Goal: Information Seeking & Learning: Learn about a topic

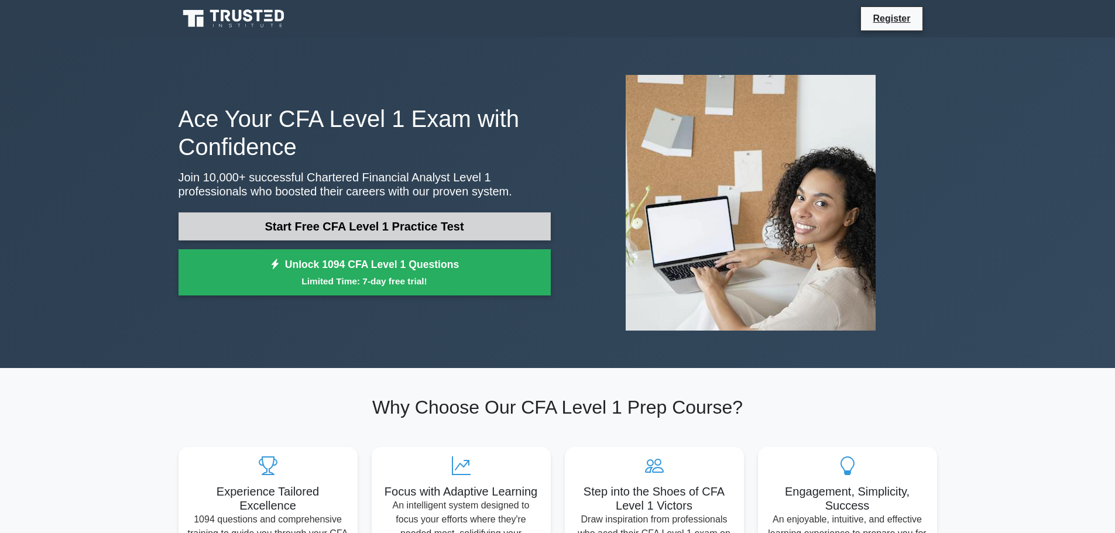
click at [401, 233] on link "Start Free CFA Level 1 Practice Test" at bounding box center [365, 227] width 372 height 28
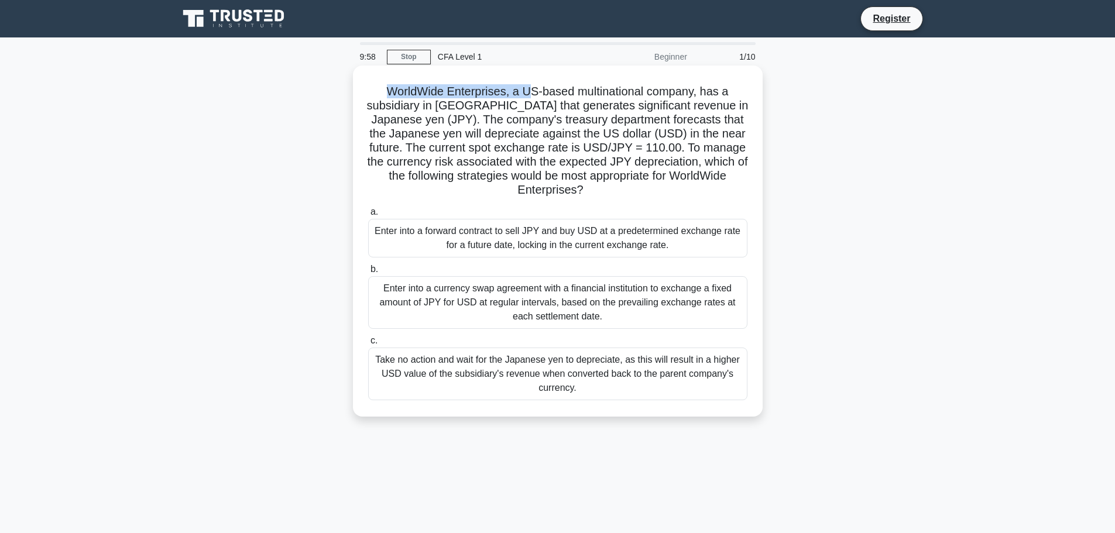
drag, startPoint x: 385, startPoint y: 98, endPoint x: 527, endPoint y: 90, distance: 142.5
click at [527, 90] on h5 "WorldWide Enterprises, a US-based multinational company, has a subsidiary in Ja…" at bounding box center [558, 141] width 382 height 114
click at [532, 90] on h5 "WorldWide Enterprises, a US-based multinational company, has a subsidiary in Ja…" at bounding box center [558, 141] width 382 height 114
drag, startPoint x: 639, startPoint y: 88, endPoint x: 712, endPoint y: 101, distance: 73.8
click at [713, 98] on h5 "WorldWide Enterprises, a US-based multinational company, has a subsidiary in Ja…" at bounding box center [558, 141] width 382 height 114
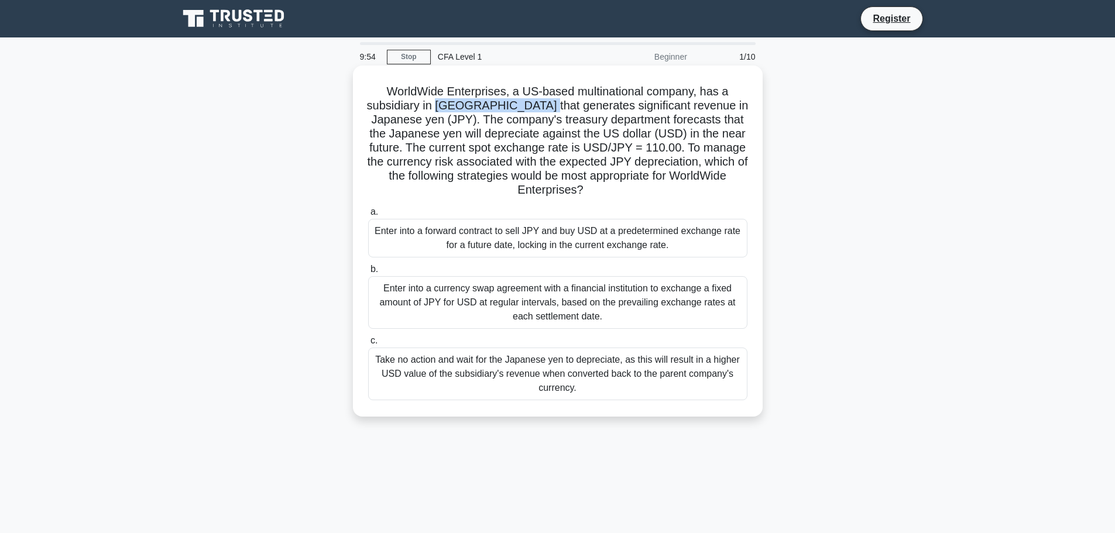
drag, startPoint x: 446, startPoint y: 104, endPoint x: 543, endPoint y: 100, distance: 97.3
click at [543, 100] on h5 "WorldWide Enterprises, a US-based multinational company, has a subsidiary in Ja…" at bounding box center [558, 141] width 382 height 114
drag, startPoint x: 558, startPoint y: 100, endPoint x: 650, endPoint y: 102, distance: 92.0
click at [650, 102] on h5 "WorldWide Enterprises, a US-based multinational company, has a subsidiary in Ja…" at bounding box center [558, 141] width 382 height 114
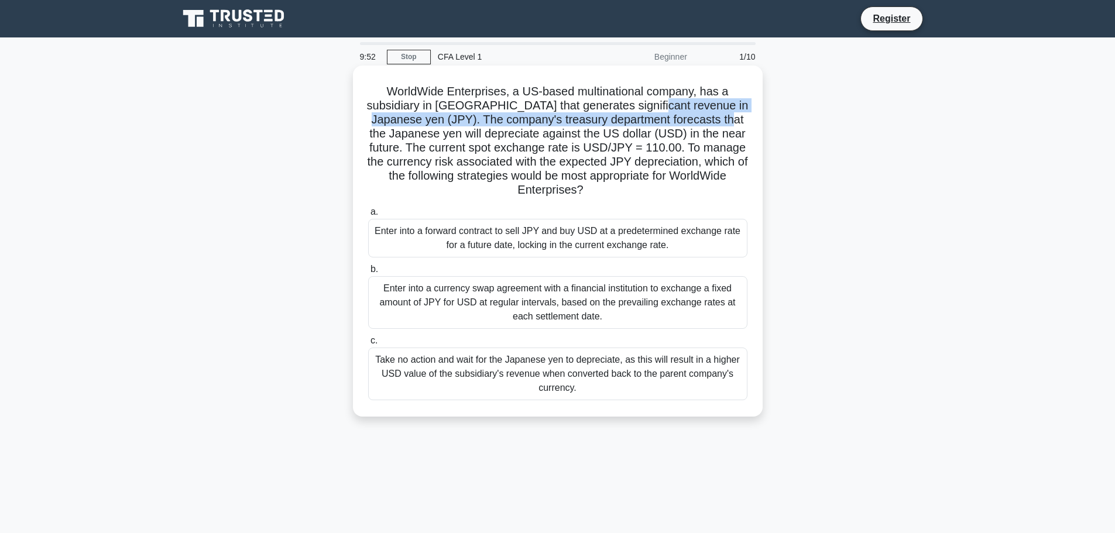
drag, startPoint x: 666, startPoint y: 102, endPoint x: 726, endPoint y: 118, distance: 61.8
click at [726, 118] on h5 "WorldWide Enterprises, a US-based multinational company, has a subsidiary in Ja…" at bounding box center [558, 141] width 382 height 114
click at [486, 120] on h5 "WorldWide Enterprises, a US-based multinational company, has a subsidiary in Ja…" at bounding box center [558, 141] width 382 height 114
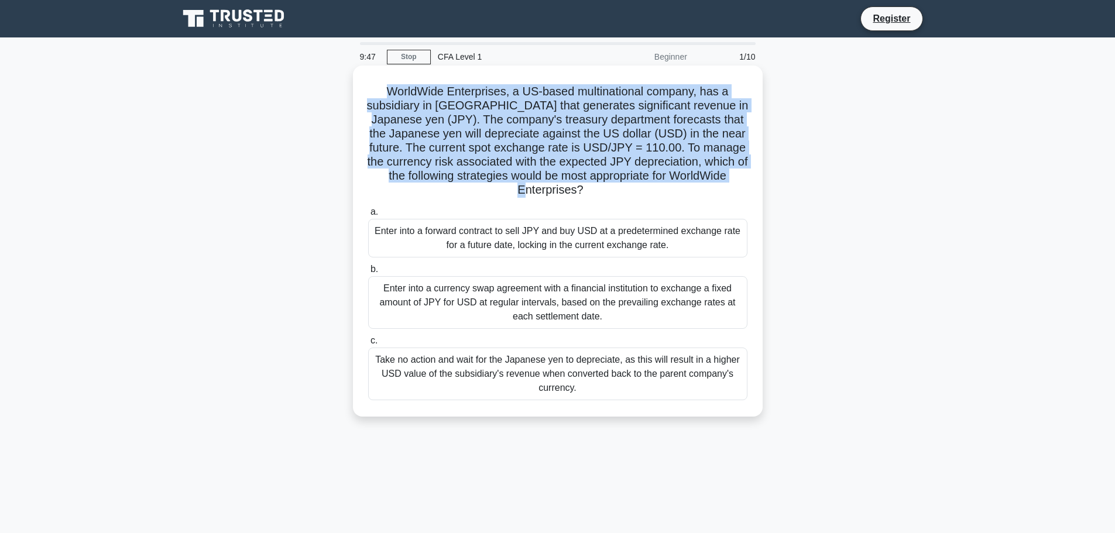
drag, startPoint x: 388, startPoint y: 87, endPoint x: 671, endPoint y: 198, distance: 304.5
click at [671, 198] on h5 "WorldWide Enterprises, a US-based multinational company, has a subsidiary in Ja…" at bounding box center [558, 141] width 382 height 114
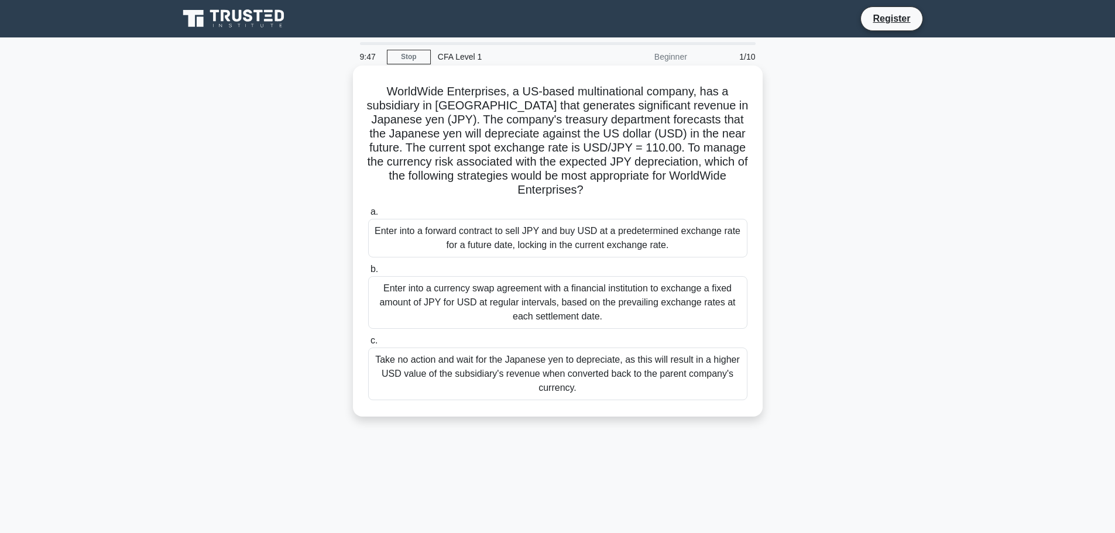
click at [669, 198] on h5 "WorldWide Enterprises, a US-based multinational company, has a subsidiary in Ja…" at bounding box center [558, 141] width 382 height 114
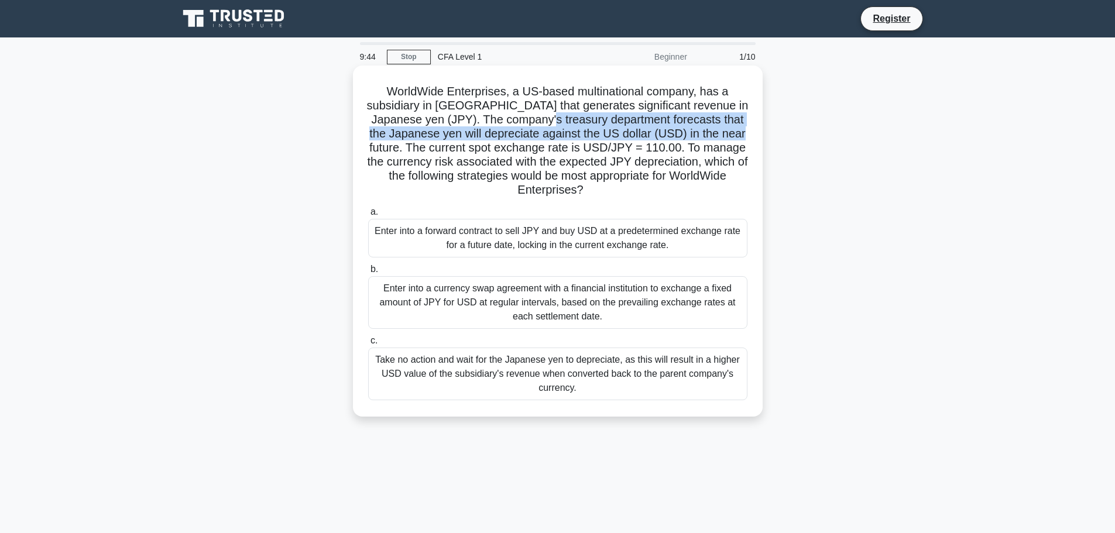
drag, startPoint x: 543, startPoint y: 120, endPoint x: 752, endPoint y: 127, distance: 209.2
click at [752, 127] on div "WorldWide Enterprises, a US-based multinational company, has a subsidiary in Ja…" at bounding box center [558, 241] width 401 height 342
click at [747, 130] on h5 "WorldWide Enterprises, a US-based multinational company, has a subsidiary in Ja…" at bounding box center [558, 141] width 382 height 114
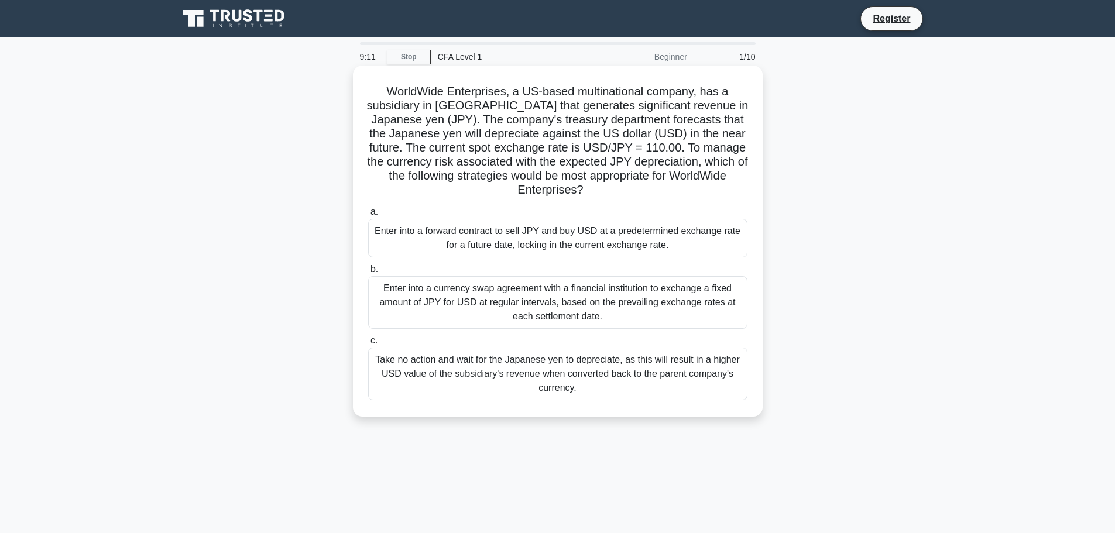
click at [545, 315] on div "Enter into a currency swap agreement with a financial institution to exchange a…" at bounding box center [557, 302] width 379 height 53
click at [368, 273] on input "b. Enter into a currency swap agreement with a financial institution to exchang…" at bounding box center [368, 270] width 0 height 8
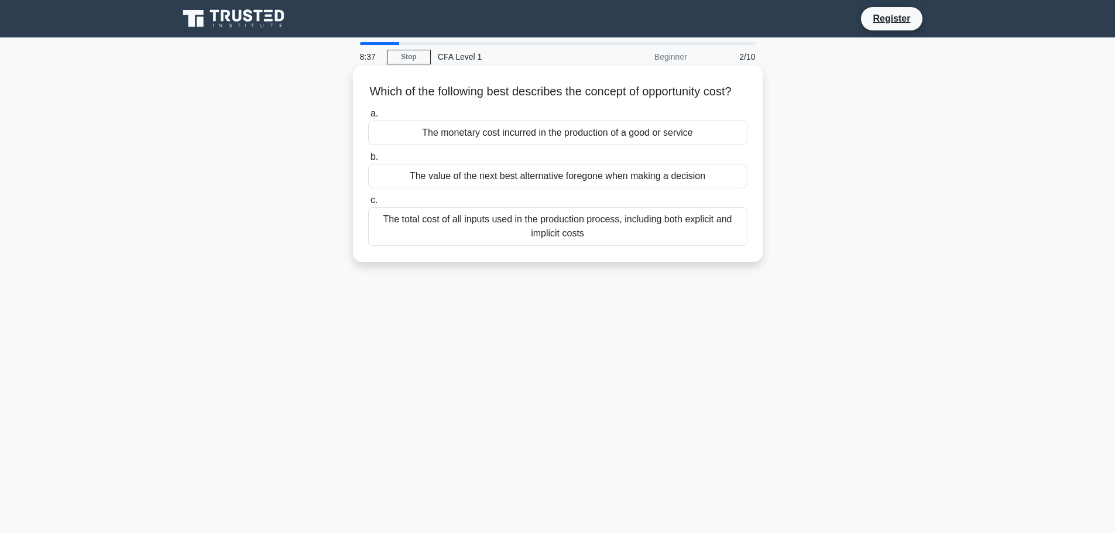
click at [677, 236] on div "The total cost of all inputs used in the production process, including both exp…" at bounding box center [557, 226] width 379 height 39
click at [368, 204] on input "c. The total cost of all inputs used in the production process, including both …" at bounding box center [368, 201] width 0 height 8
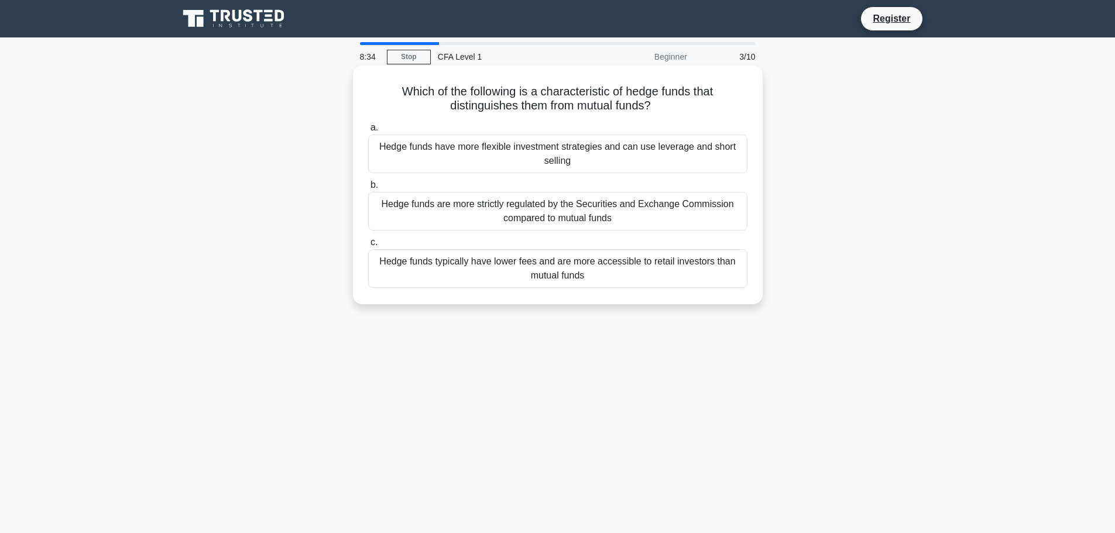
drag, startPoint x: 399, startPoint y: 94, endPoint x: 694, endPoint y: 100, distance: 295.2
click at [694, 100] on h5 "Which of the following is a characteristic of hedge funds that distinguishes th…" at bounding box center [558, 98] width 382 height 29
click at [692, 104] on h5 "Which of the following is a characteristic of hedge funds that distinguishes th…" at bounding box center [558, 98] width 382 height 29
drag, startPoint x: 454, startPoint y: 107, endPoint x: 536, endPoint y: 107, distance: 82.0
click at [536, 107] on h5 "Which of the following is a characteristic of hedge funds that distinguishes th…" at bounding box center [558, 98] width 382 height 29
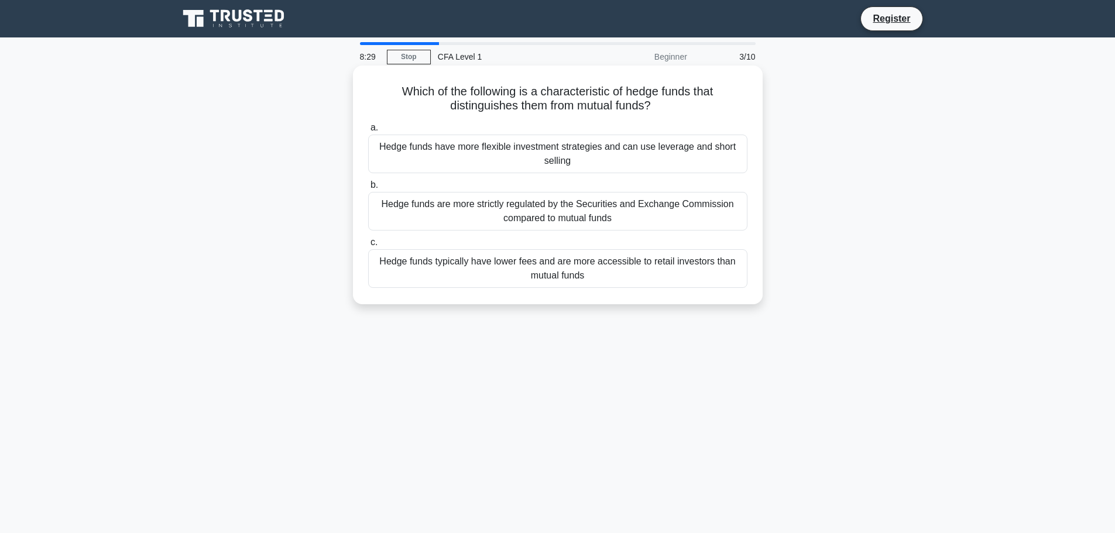
click at [576, 116] on div "Which of the following is a characteristic of hedge funds that distinguishes th…" at bounding box center [558, 185] width 401 height 230
click at [618, 161] on div "Hedge funds have more flexible investment strategies and can use leverage and s…" at bounding box center [557, 154] width 379 height 39
click at [368, 132] on input "a. Hedge funds have more flexible investment strategies and can use leverage an…" at bounding box center [368, 128] width 0 height 8
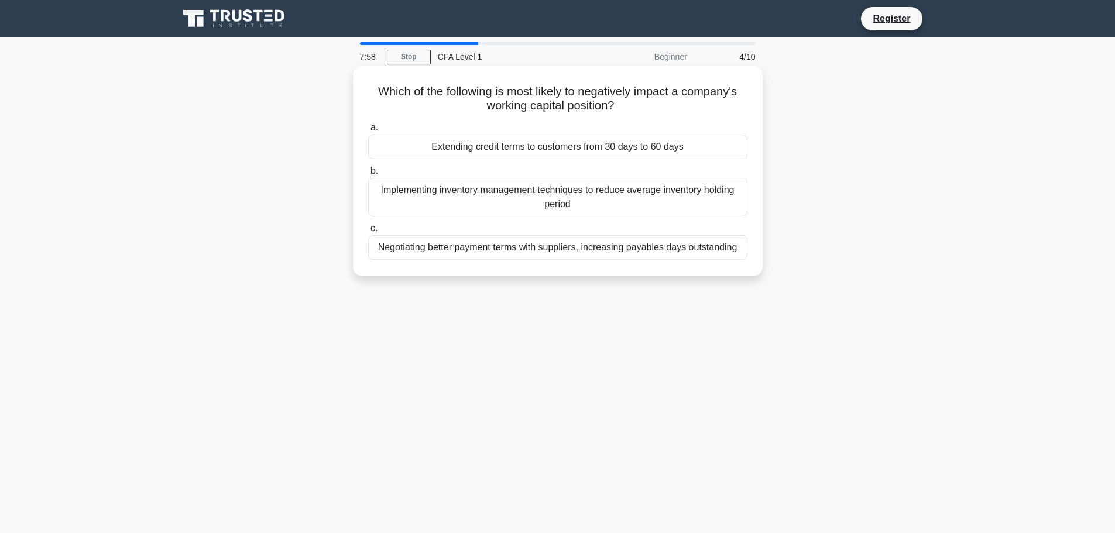
drag, startPoint x: 499, startPoint y: 106, endPoint x: 622, endPoint y: 103, distance: 123.0
click at [622, 103] on h5 "Which of the following is most likely to negatively impact a company's working …" at bounding box center [558, 98] width 382 height 29
click at [628, 106] on icon ".spinner_0XTQ{transform-origin:center;animation:spinner_y6GP .75s linear infini…" at bounding box center [621, 107] width 14 height 14
drag, startPoint x: 582, startPoint y: 91, endPoint x: 738, endPoint y: 102, distance: 156.1
click at [738, 101] on h5 "Which of the following is most likely to negatively impact a company's working …" at bounding box center [558, 98] width 382 height 29
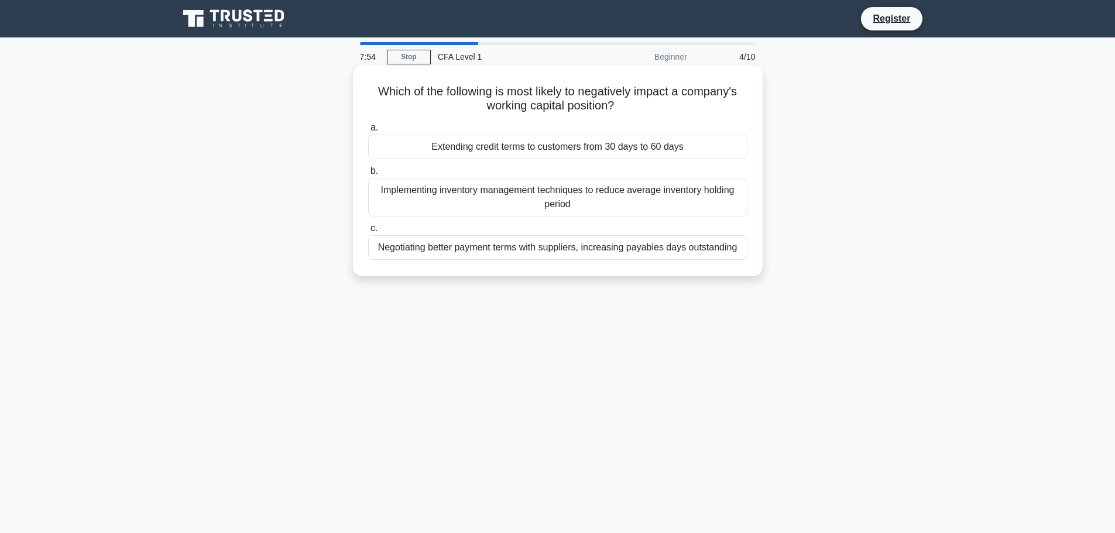
click at [735, 115] on div "Which of the following is most likely to negatively impact a company's working …" at bounding box center [558, 170] width 401 height 201
drag, startPoint x: 402, startPoint y: 95, endPoint x: 676, endPoint y: 102, distance: 274.7
click at [676, 102] on h5 "Which of the following is most likely to negatively impact a company's working …" at bounding box center [558, 98] width 382 height 29
click at [676, 104] on h5 "Which of the following is most likely to negatively impact a company's working …" at bounding box center [558, 98] width 382 height 29
click at [581, 148] on div "Extending credit terms to customers from 30 days to 60 days" at bounding box center [557, 147] width 379 height 25
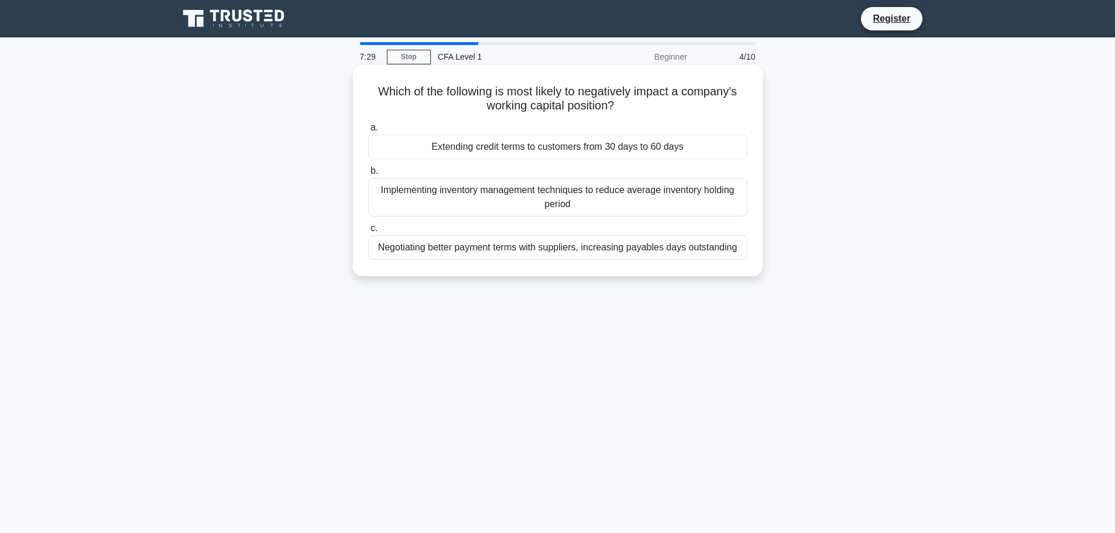
click at [368, 132] on input "a. Extending credit terms to customers from 30 days to 60 days" at bounding box center [368, 128] width 0 height 8
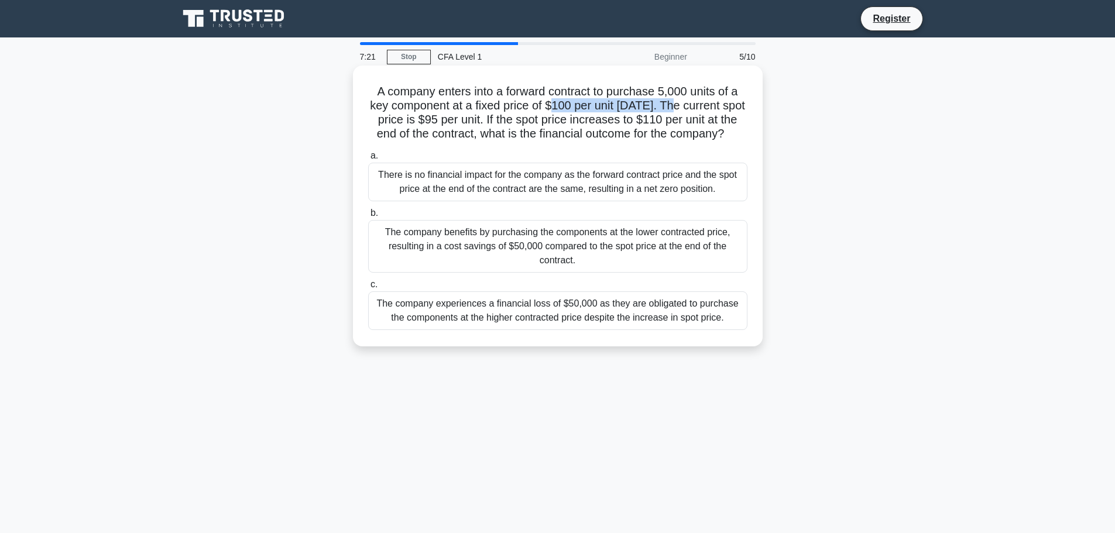
drag, startPoint x: 573, startPoint y: 104, endPoint x: 697, endPoint y: 104, distance: 124.1
click at [697, 104] on h5 "A company enters into a forward contract to purchase 5,000 units of a key compo…" at bounding box center [558, 112] width 382 height 57
drag, startPoint x: 391, startPoint y: 122, endPoint x: 492, endPoint y: 122, distance: 100.7
click at [492, 122] on h5 "A company enters into a forward contract to purchase 5,000 units of a key compo…" at bounding box center [558, 112] width 382 height 57
drag, startPoint x: 554, startPoint y: 122, endPoint x: 747, endPoint y: 123, distance: 192.6
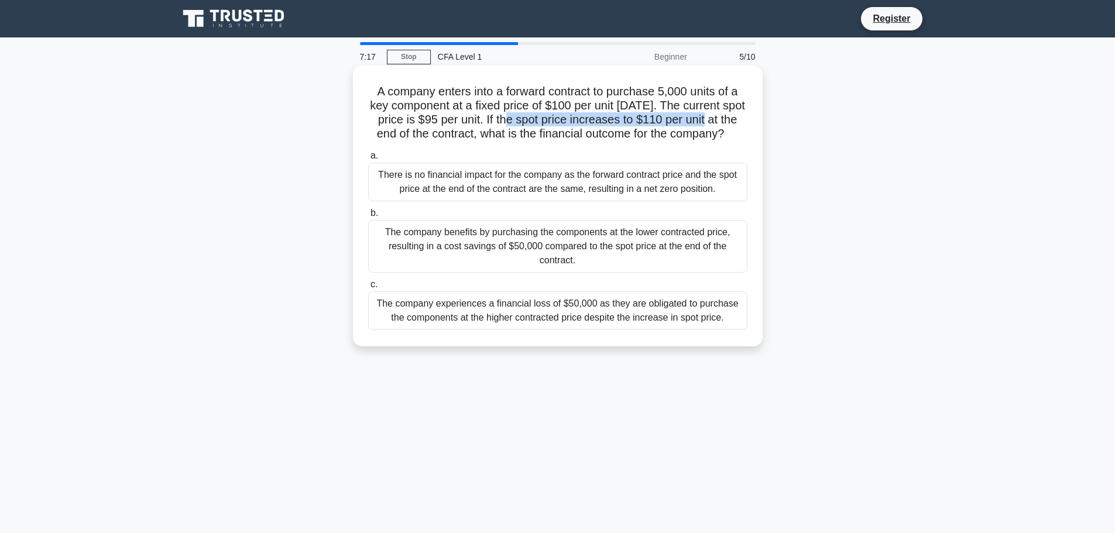
click at [747, 123] on h5 "A company enters into a forward contract to purchase 5,000 units of a key compo…" at bounding box center [558, 112] width 382 height 57
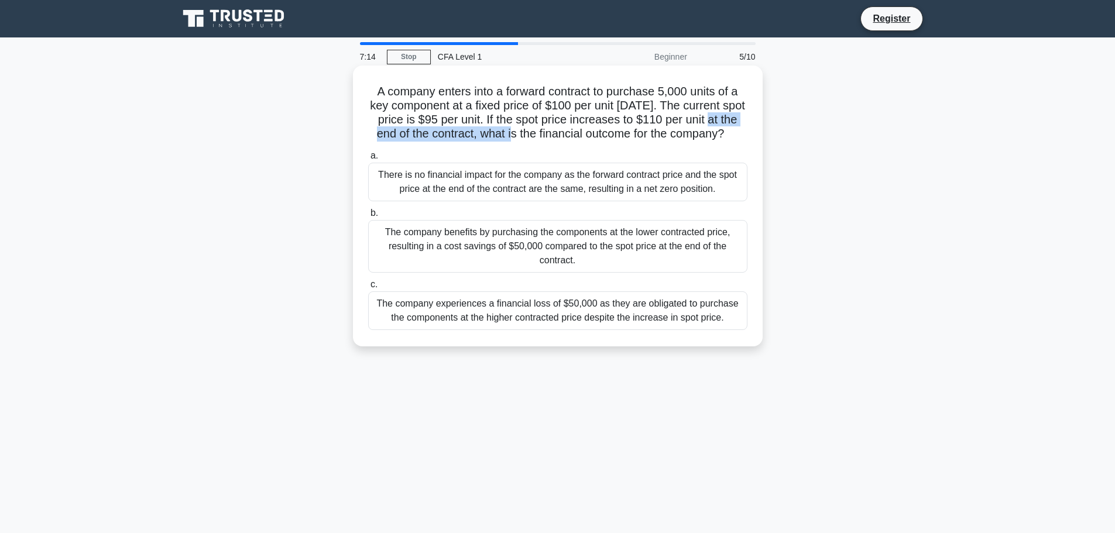
drag, startPoint x: 377, startPoint y: 133, endPoint x: 553, endPoint y: 135, distance: 176.3
click at [551, 135] on h5 "A company enters into a forward contract to purchase 5,000 units of a key compo…" at bounding box center [558, 112] width 382 height 57
click at [599, 137] on h5 "A company enters into a forward contract to purchase 5,000 units of a key compo…" at bounding box center [558, 112] width 382 height 57
drag, startPoint x: 549, startPoint y: 136, endPoint x: 741, endPoint y: 148, distance: 192.4
click at [741, 142] on h5 "A company enters into a forward contract to purchase 5,000 units of a key compo…" at bounding box center [558, 112] width 382 height 57
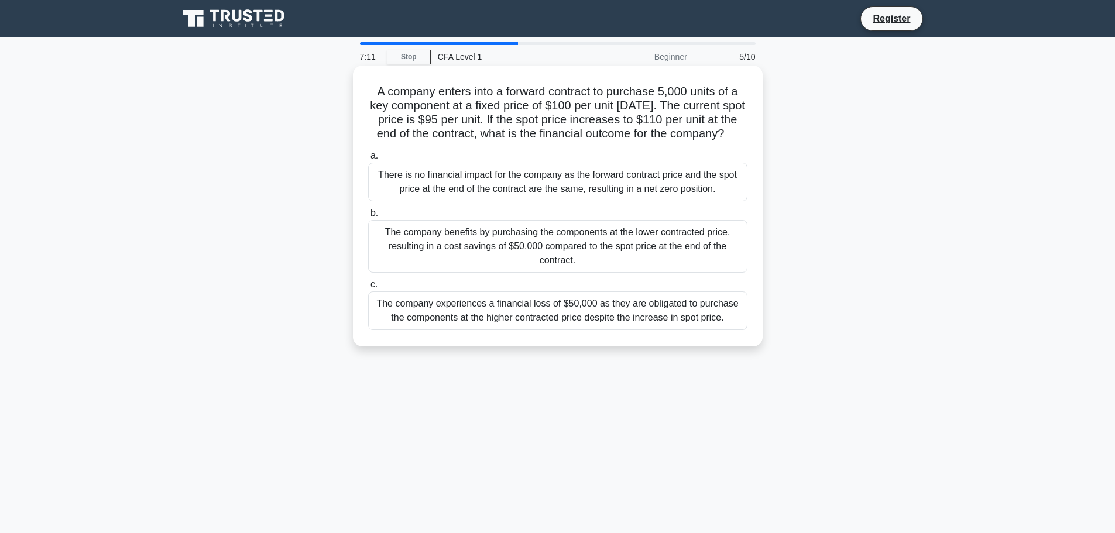
click at [723, 142] on h5 "A company enters into a forward contract to purchase 5,000 units of a key compo…" at bounding box center [558, 112] width 382 height 57
drag, startPoint x: 551, startPoint y: 118, endPoint x: 741, endPoint y: 117, distance: 190.3
click at [741, 117] on h5 "A company enters into a forward contract to purchase 5,000 units of a key compo…" at bounding box center [558, 112] width 382 height 57
click at [584, 265] on div "The company benefits by purchasing the components at the lower contracted price…" at bounding box center [557, 246] width 379 height 53
click at [368, 217] on input "b. The company benefits by purchasing the components at the lower contracted pr…" at bounding box center [368, 214] width 0 height 8
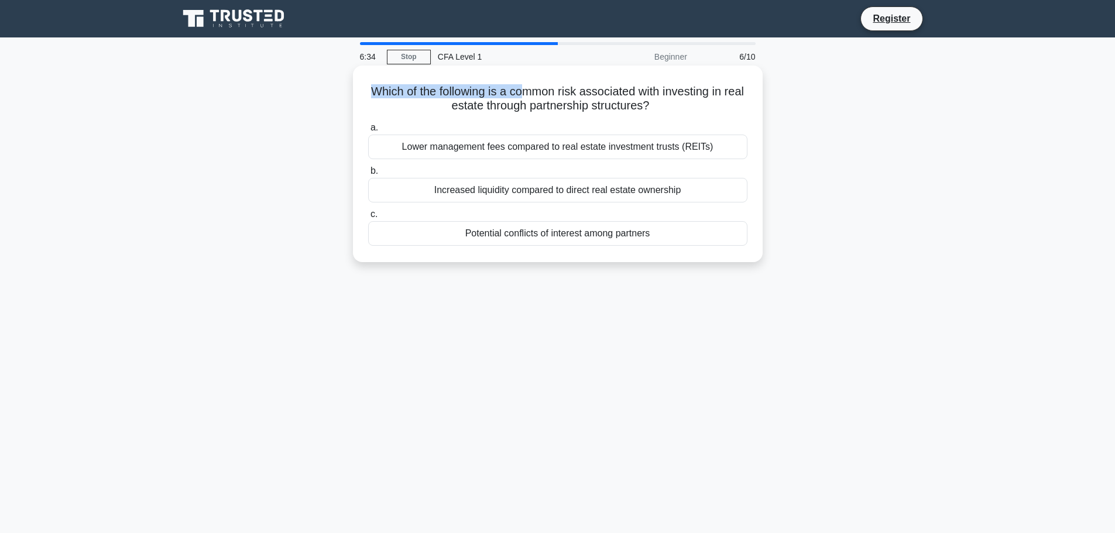
drag, startPoint x: 415, startPoint y: 87, endPoint x: 533, endPoint y: 86, distance: 118.9
click at [533, 86] on h5 "Which of the following is a common risk associated with investing in real estat…" at bounding box center [558, 98] width 382 height 29
click at [544, 85] on h5 "Which of the following is a common risk associated with investing in real estat…" at bounding box center [558, 98] width 382 height 29
drag, startPoint x: 432, startPoint y: 110, endPoint x: 714, endPoint y: 101, distance: 283.0
click at [714, 101] on h5 "Which of the following is a common risk associated with investing in real estat…" at bounding box center [558, 98] width 382 height 29
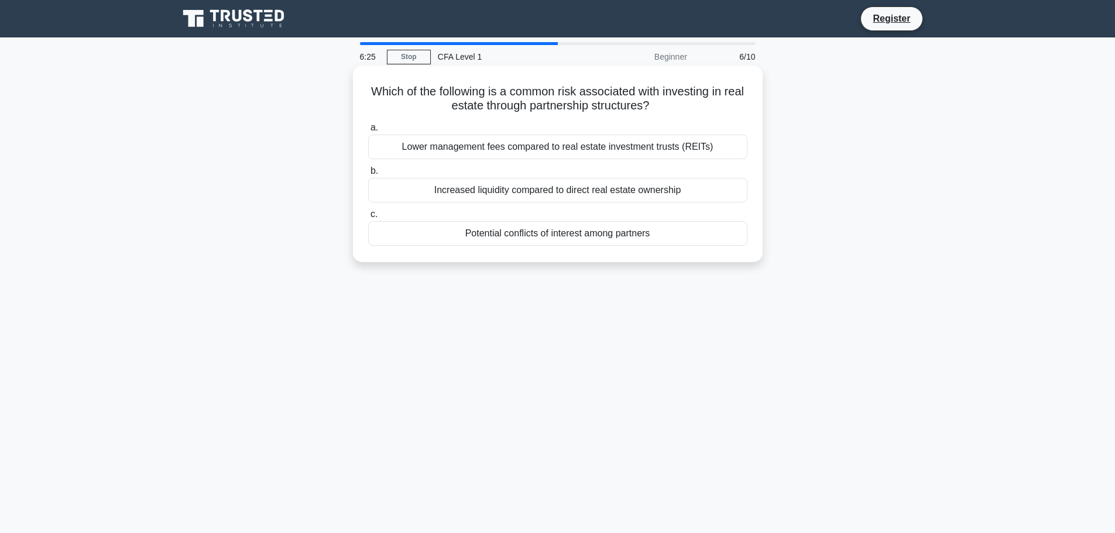
click at [711, 102] on h5 "Which of the following is a common risk associated with investing in real estat…" at bounding box center [558, 98] width 382 height 29
drag, startPoint x: 439, startPoint y: 107, endPoint x: 561, endPoint y: 107, distance: 121.8
click at [561, 107] on h5 "Which of the following is a common risk associated with investing in real estat…" at bounding box center [558, 98] width 382 height 29
click at [487, 190] on div "Increased liquidity compared to direct real estate ownership" at bounding box center [557, 190] width 379 height 25
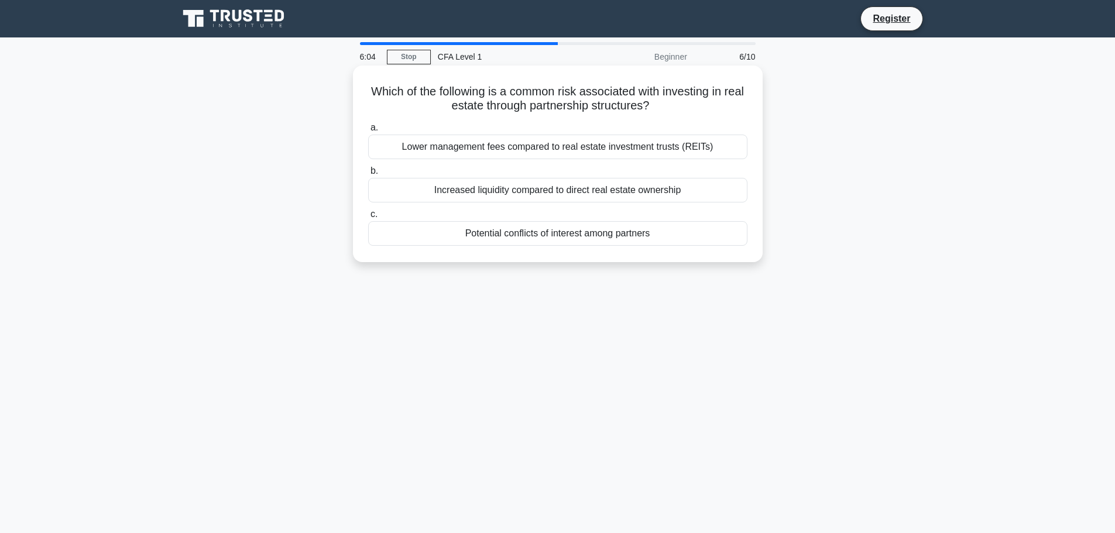
click at [368, 175] on input "b. Increased liquidity compared to direct real estate ownership" at bounding box center [368, 171] width 0 height 8
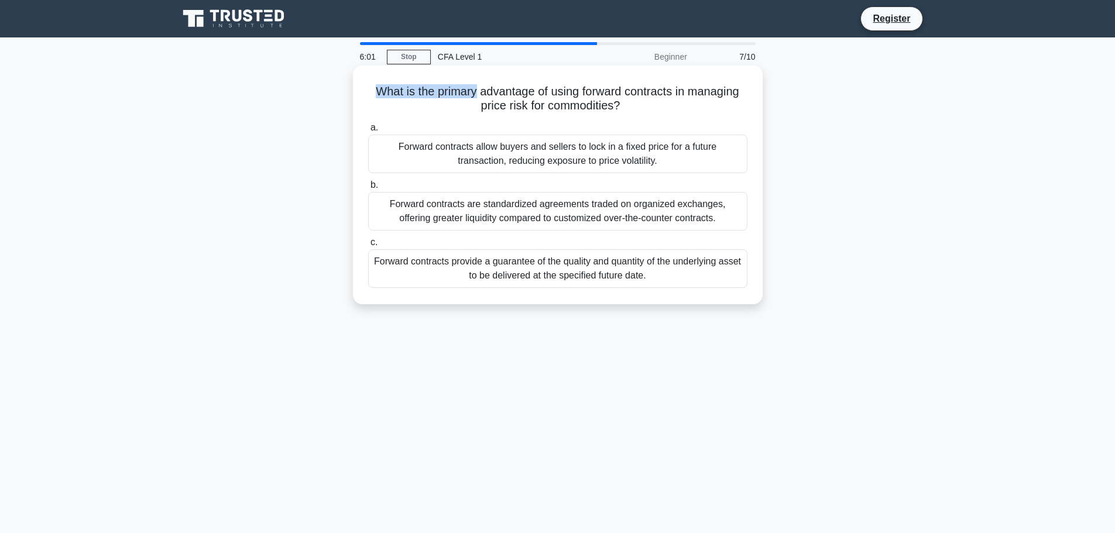
drag, startPoint x: 378, startPoint y: 90, endPoint x: 475, endPoint y: 90, distance: 96.6
click at [475, 90] on h5 "What is the primary advantage of using forward contracts in managing price risk…" at bounding box center [558, 98] width 382 height 29
click at [535, 91] on h5 "What is the primary advantage of using forward contracts in managing price risk…" at bounding box center [558, 98] width 382 height 29
drag, startPoint x: 560, startPoint y: 90, endPoint x: 625, endPoint y: 93, distance: 65.1
click at [625, 93] on h5 "What is the primary advantage of using forward contracts in managing price risk…" at bounding box center [558, 98] width 382 height 29
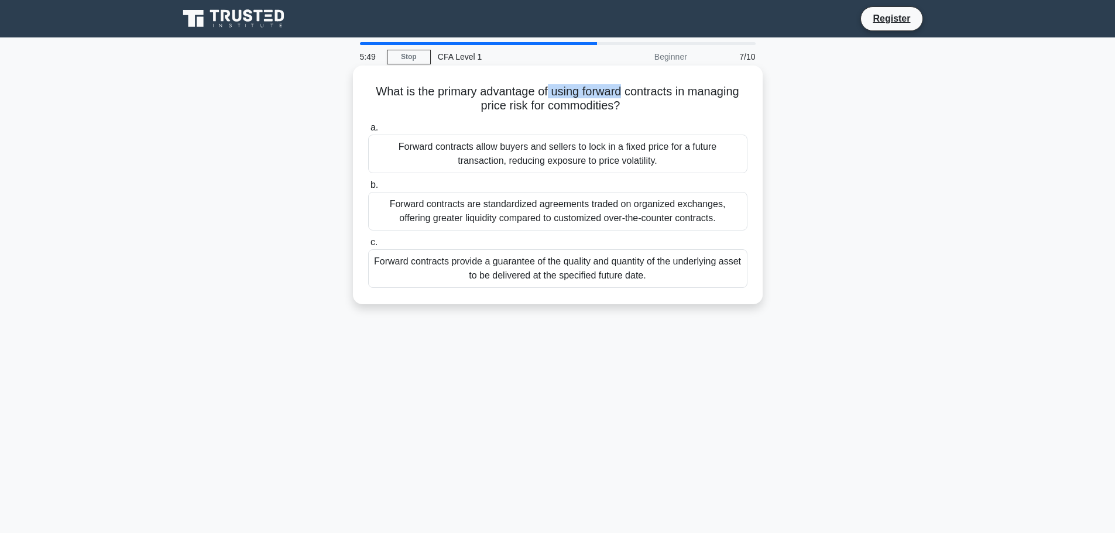
drag, startPoint x: 629, startPoint y: 95, endPoint x: 633, endPoint y: 112, distance: 17.5
click at [633, 112] on h5 "What is the primary advantage of using forward contracts in managing price risk…" at bounding box center [558, 98] width 382 height 29
click at [634, 112] on icon ".spinner_0XTQ{transform-origin:center;animation:spinner_y6GP .75s linear infini…" at bounding box center [627, 107] width 14 height 14
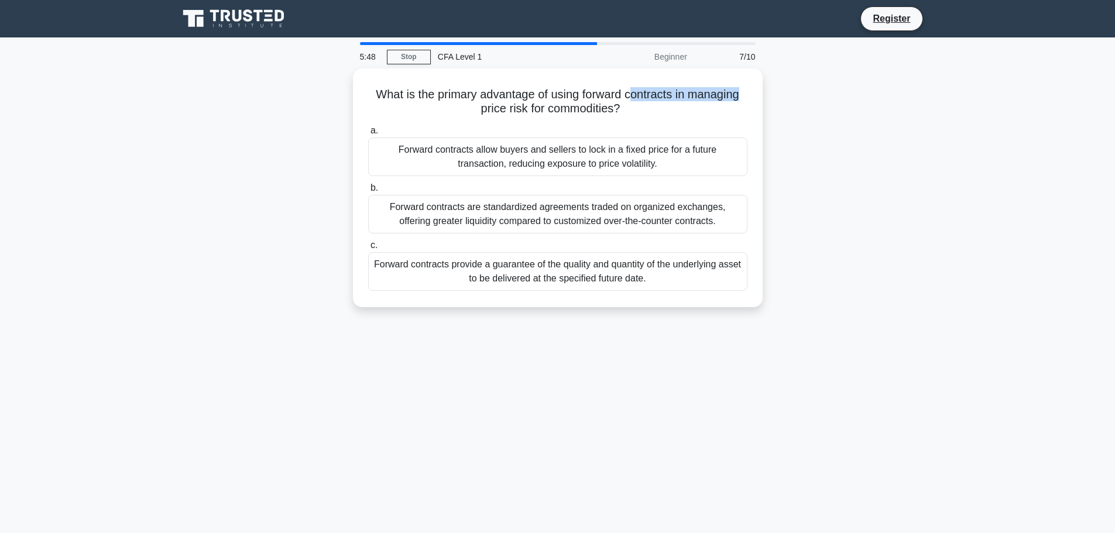
drag, startPoint x: 634, startPoint y: 96, endPoint x: 798, endPoint y: 102, distance: 164.1
click at [805, 100] on div "What is the primary advantage of using forward contracts in managing price risk…" at bounding box center [558, 195] width 773 height 253
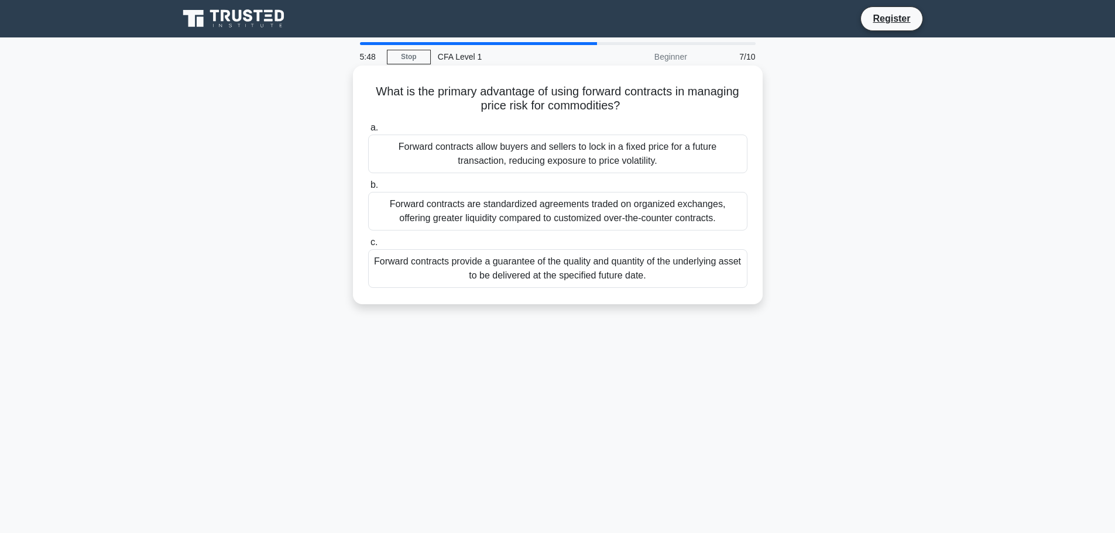
click at [731, 108] on h5 "What is the primary advantage of using forward contracts in managing price risk…" at bounding box center [558, 98] width 382 height 29
drag, startPoint x: 482, startPoint y: 105, endPoint x: 649, endPoint y: 104, distance: 166.9
click at [649, 104] on h5 "What is the primary advantage of using forward contracts in managing price risk…" at bounding box center [558, 98] width 382 height 29
drag, startPoint x: 369, startPoint y: 94, endPoint x: 522, endPoint y: 91, distance: 152.8
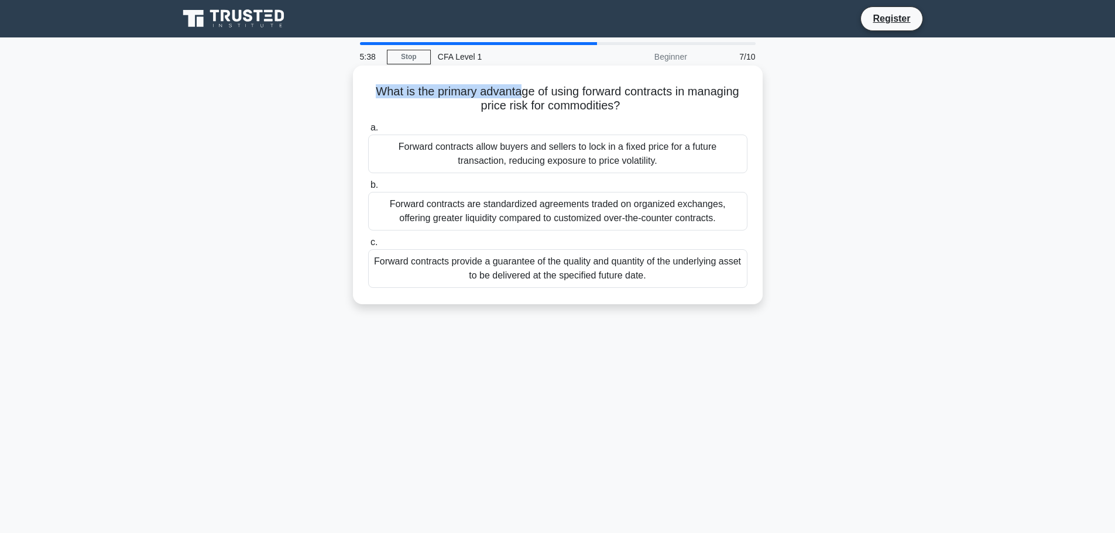
click at [522, 91] on h5 "What is the primary advantage of using forward contracts in managing price risk…" at bounding box center [558, 98] width 382 height 29
drag, startPoint x: 543, startPoint y: 91, endPoint x: 728, endPoint y: 113, distance: 186.9
click at [728, 113] on h5 "What is the primary advantage of using forward contracts in managing price risk…" at bounding box center [558, 98] width 382 height 29
drag, startPoint x: 668, startPoint y: 115, endPoint x: 446, endPoint y: 143, distance: 223.8
click at [660, 118] on div "What is the primary advantage of using forward contracts in managing price risk…" at bounding box center [558, 185] width 401 height 230
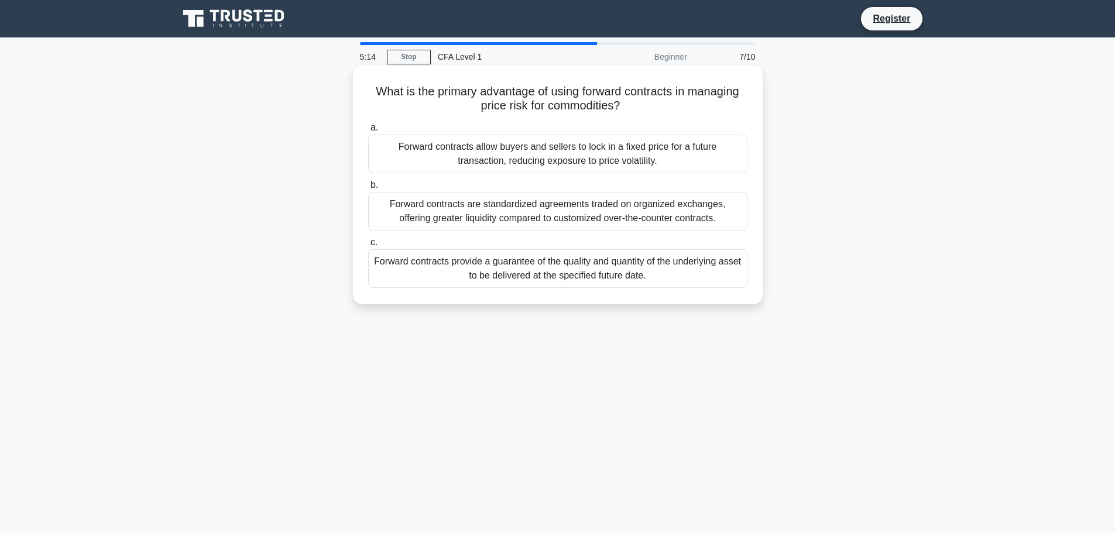
click at [506, 148] on div "Forward contracts allow buyers and sellers to lock in a fixed price for a futur…" at bounding box center [557, 154] width 379 height 39
click at [368, 132] on input "a. Forward contracts allow buyers and sellers to lock in a fixed price for a fu…" at bounding box center [368, 128] width 0 height 8
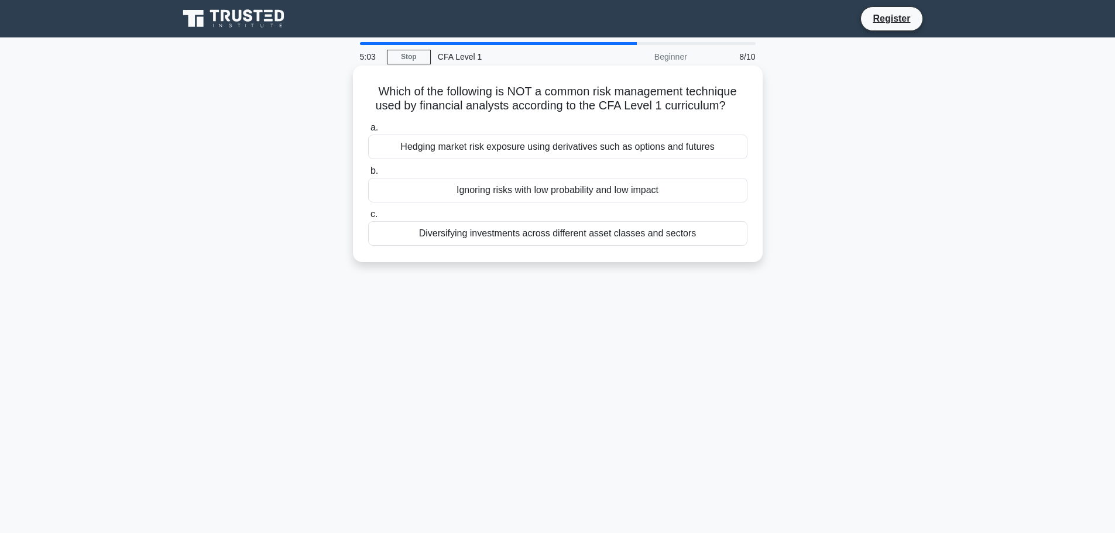
drag, startPoint x: 367, startPoint y: 90, endPoint x: 748, endPoint y: 102, distance: 382.0
click at [748, 102] on h5 "Which of the following is NOT a common risk management technique used by financ…" at bounding box center [558, 98] width 382 height 29
drag, startPoint x: 570, startPoint y: 90, endPoint x: 735, endPoint y: 87, distance: 164.6
click at [735, 87] on h5 "Which of the following is NOT a common risk management technique used by financ…" at bounding box center [558, 98] width 382 height 29
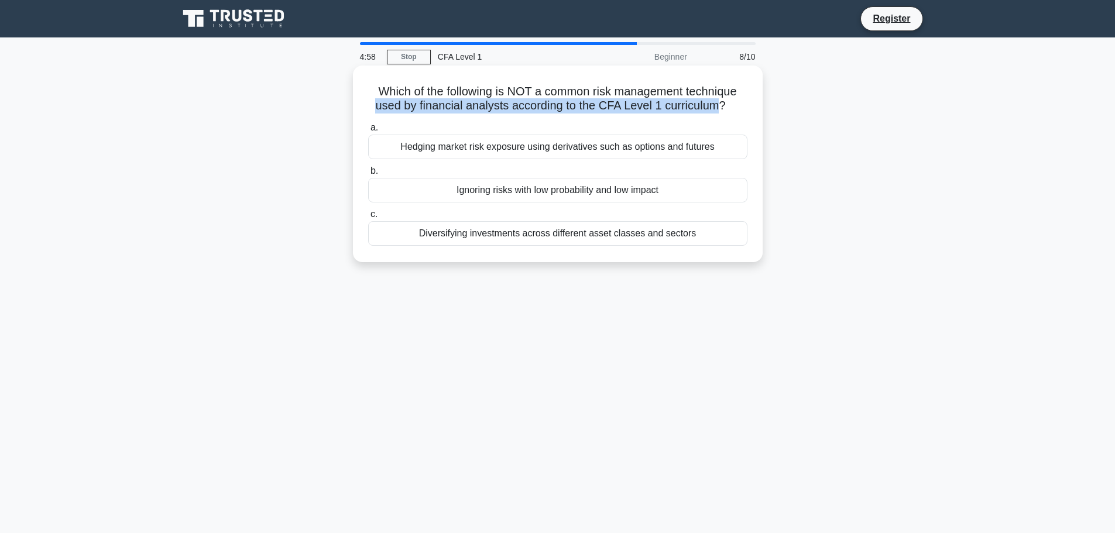
drag, startPoint x: 412, startPoint y: 104, endPoint x: 721, endPoint y: 106, distance: 308.6
click at [721, 106] on h5 "Which of the following is NOT a common risk management technique used by financ…" at bounding box center [558, 98] width 382 height 29
click at [732, 117] on div "Which of the following is NOT a common risk management technique used by financ…" at bounding box center [558, 163] width 401 height 187
click at [508, 150] on div "Hedging market risk exposure using derivatives such as options and futures" at bounding box center [557, 147] width 379 height 25
click at [368, 132] on input "a. Hedging market risk exposure using derivatives such as options and futures" at bounding box center [368, 128] width 0 height 8
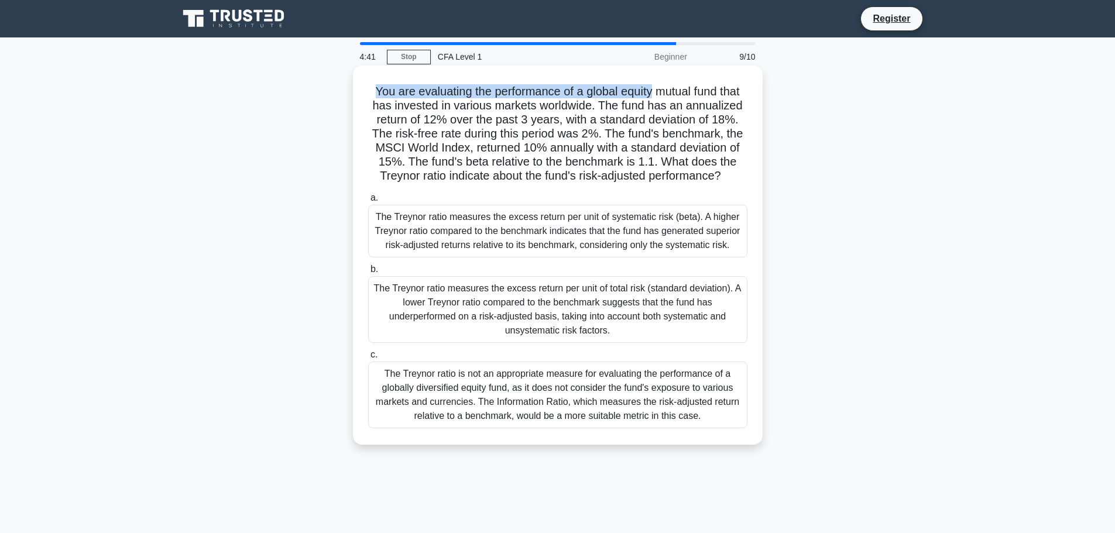
drag, startPoint x: 384, startPoint y: 87, endPoint x: 655, endPoint y: 87, distance: 271.1
click at [655, 87] on h5 "You are evaluating the performance of a global equity mutual fund that has inve…" at bounding box center [558, 134] width 382 height 100
click at [665, 84] on h5 "You are evaluating the performance of a global equity mutual fund that has inve…" at bounding box center [558, 134] width 382 height 100
drag, startPoint x: 388, startPoint y: 106, endPoint x: 508, endPoint y: 104, distance: 120.0
click at [508, 104] on h5 "You are evaluating the performance of a global equity mutual fund that has inve…" at bounding box center [558, 134] width 382 height 100
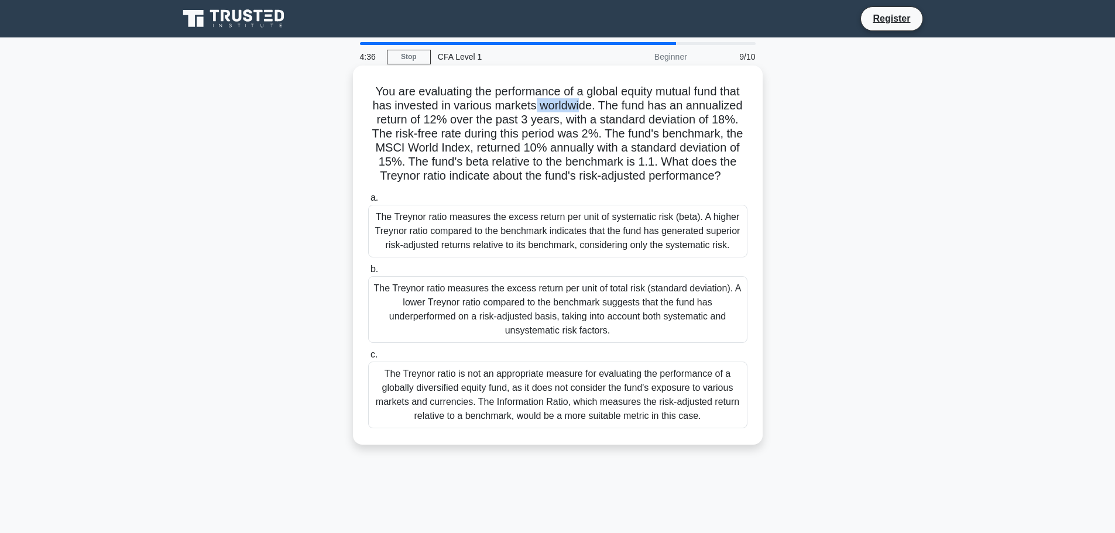
drag, startPoint x: 540, startPoint y: 104, endPoint x: 587, endPoint y: 104, distance: 47.4
click at [584, 104] on h5 "You are evaluating the performance of a global equity mutual fund that has inve…" at bounding box center [558, 134] width 382 height 100
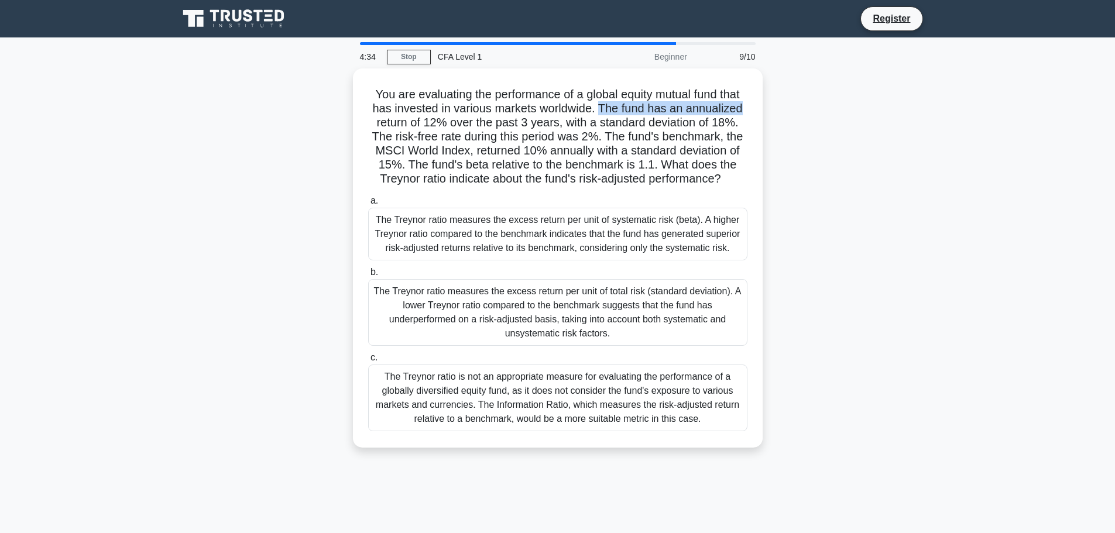
drag, startPoint x: 601, startPoint y: 106, endPoint x: 763, endPoint y: 110, distance: 162.2
click at [763, 110] on div "You are evaluating the performance of a global equity mutual fund that has inve…" at bounding box center [558, 265] width 773 height 393
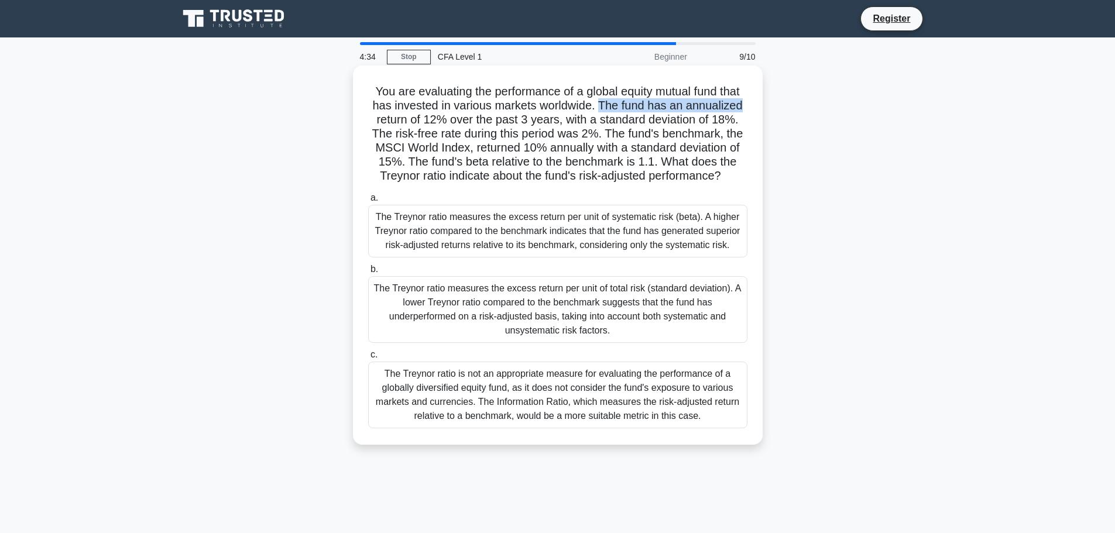
click at [759, 111] on div "You are evaluating the performance of a global equity mutual fund that has inve…" at bounding box center [558, 255] width 410 height 379
drag, startPoint x: 376, startPoint y: 120, endPoint x: 440, endPoint y: 119, distance: 64.4
click at [440, 119] on h5 "You are evaluating the performance of a global equity mutual fund that has inve…" at bounding box center [558, 134] width 382 height 100
drag, startPoint x: 532, startPoint y: 119, endPoint x: 553, endPoint y: 119, distance: 21.1
click at [553, 119] on h5 "You are evaluating the performance of a global equity mutual fund that has inve…" at bounding box center [558, 134] width 382 height 100
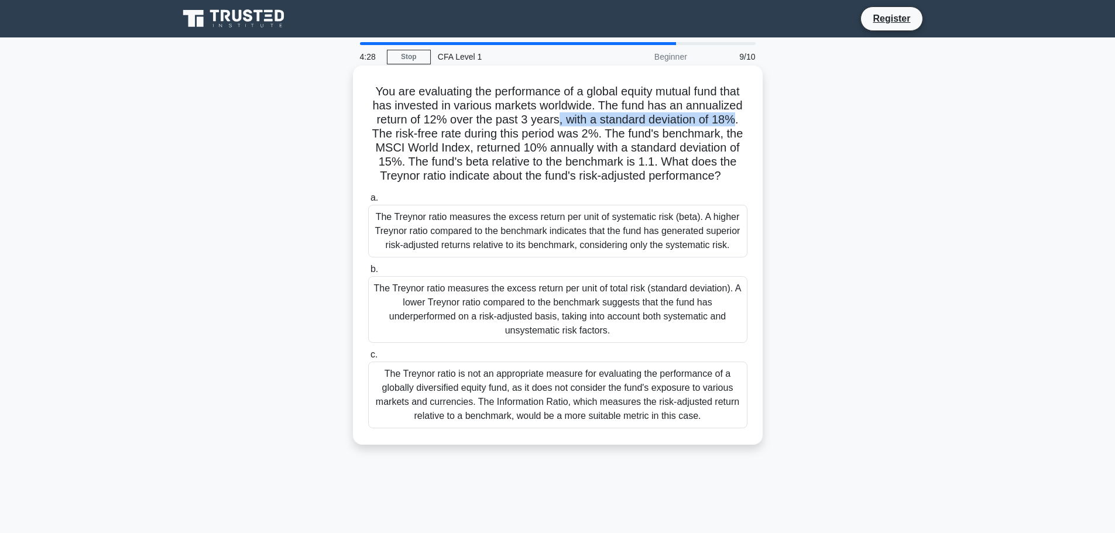
drag, startPoint x: 559, startPoint y: 121, endPoint x: 738, endPoint y: 123, distance: 178.6
click at [738, 123] on h5 "You are evaluating the performance of a global equity mutual fund that has inve…" at bounding box center [558, 134] width 382 height 100
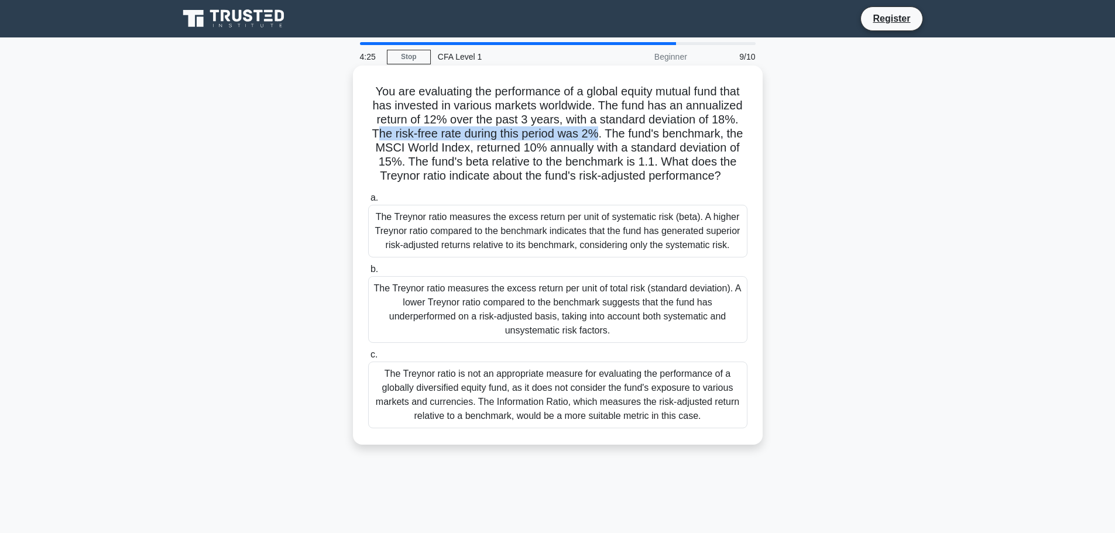
drag, startPoint x: 378, startPoint y: 136, endPoint x: 601, endPoint y: 135, distance: 223.1
click at [601, 135] on h5 "You are evaluating the performance of a global equity mutual fund that has inve…" at bounding box center [558, 134] width 382 height 100
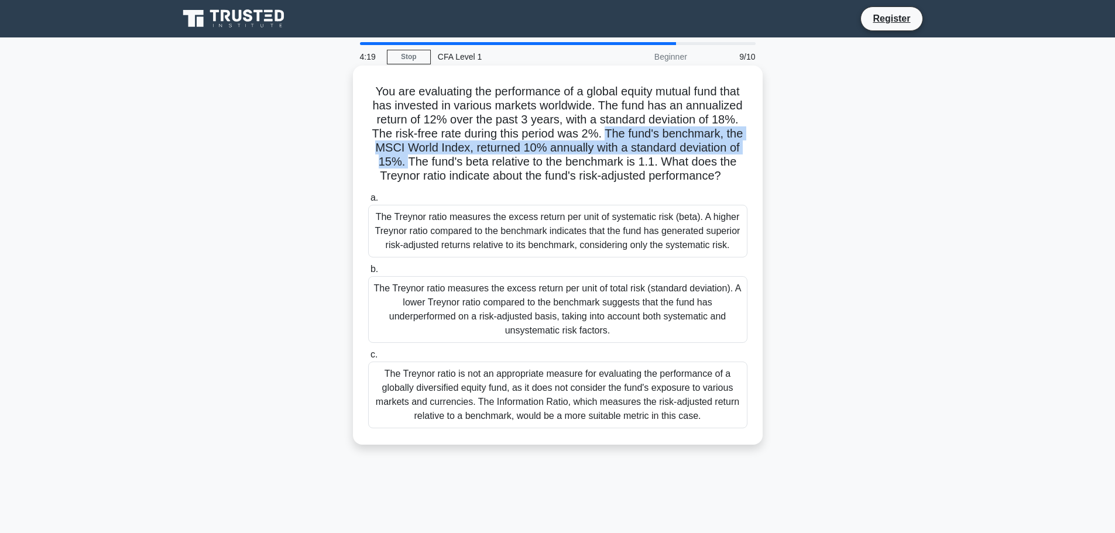
drag, startPoint x: 605, startPoint y: 134, endPoint x: 408, endPoint y: 159, distance: 198.9
click at [408, 159] on h5 "You are evaluating the performance of a global equity mutual fund that has inve…" at bounding box center [558, 134] width 382 height 100
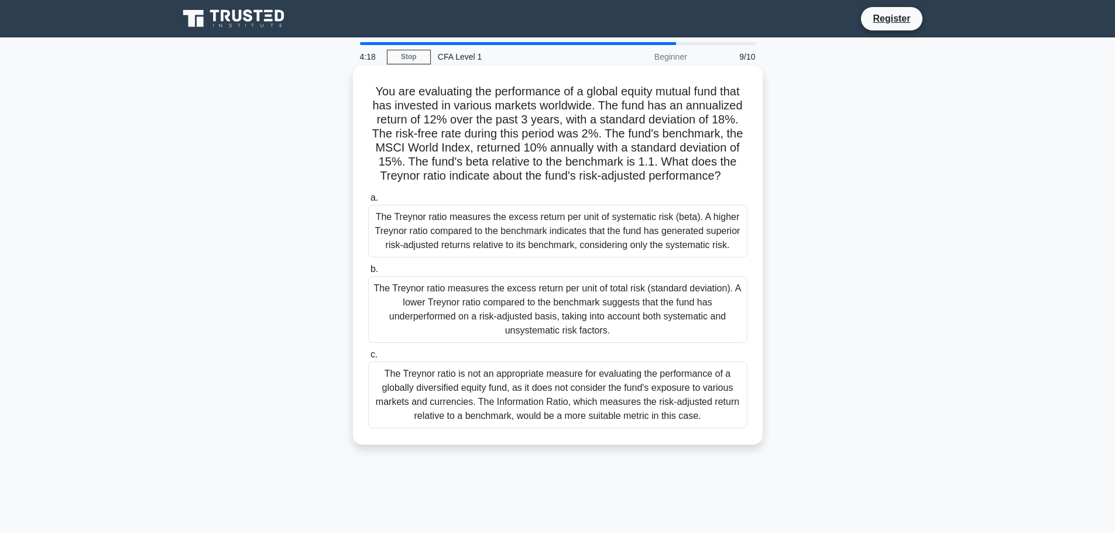
click at [425, 160] on h5 "You are evaluating the performance of a global equity mutual fund that has inve…" at bounding box center [558, 134] width 382 height 100
drag, startPoint x: 406, startPoint y: 160, endPoint x: 656, endPoint y: 165, distance: 250.7
click at [656, 165] on h5 "You are evaluating the performance of a global equity mutual fund that has inve…" at bounding box center [558, 134] width 382 height 100
drag, startPoint x: 664, startPoint y: 165, endPoint x: 471, endPoint y: 179, distance: 193.7
click at [471, 179] on h5 "You are evaluating the performance of a global equity mutual fund that has inve…" at bounding box center [558, 134] width 382 height 100
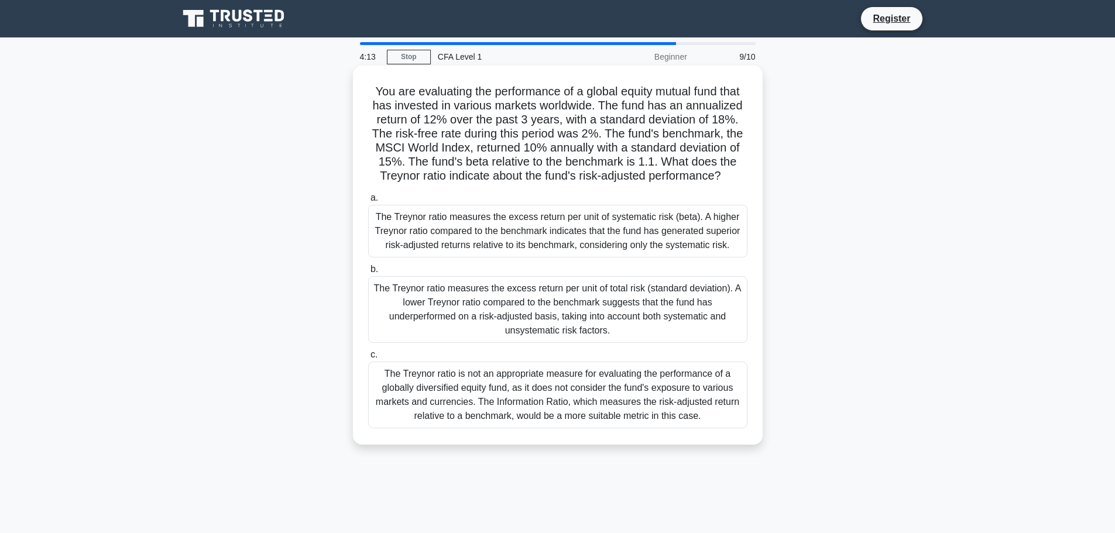
click at [539, 189] on div "You are evaluating the performance of a global equity mutual fund that has inve…" at bounding box center [558, 255] width 401 height 370
drag, startPoint x: 373, startPoint y: 178, endPoint x: 796, endPoint y: 174, distance: 423.4
click at [796, 174] on div "You are evaluating the performance of a global equity mutual fund that has inve…" at bounding box center [558, 265] width 773 height 393
click at [719, 162] on h5 "You are evaluating the performance of a global equity mutual fund that has inve…" at bounding box center [558, 134] width 382 height 100
click at [515, 301] on div "The Treynor ratio measures the excess return per unit of total risk (standard d…" at bounding box center [557, 309] width 379 height 67
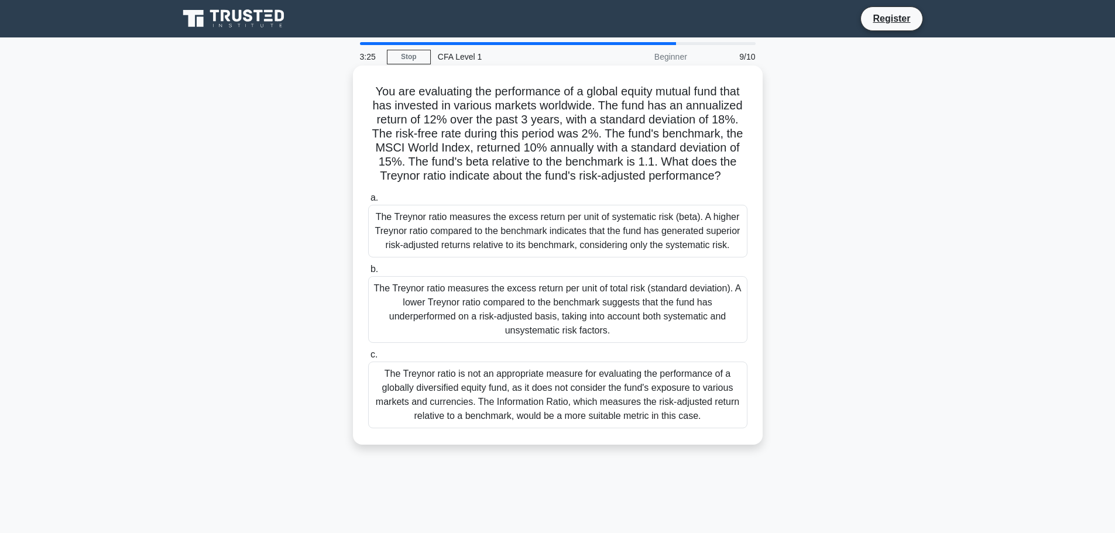
click at [368, 273] on input "b. The Treynor ratio measures the excess return per unit of total risk (standar…" at bounding box center [368, 270] width 0 height 8
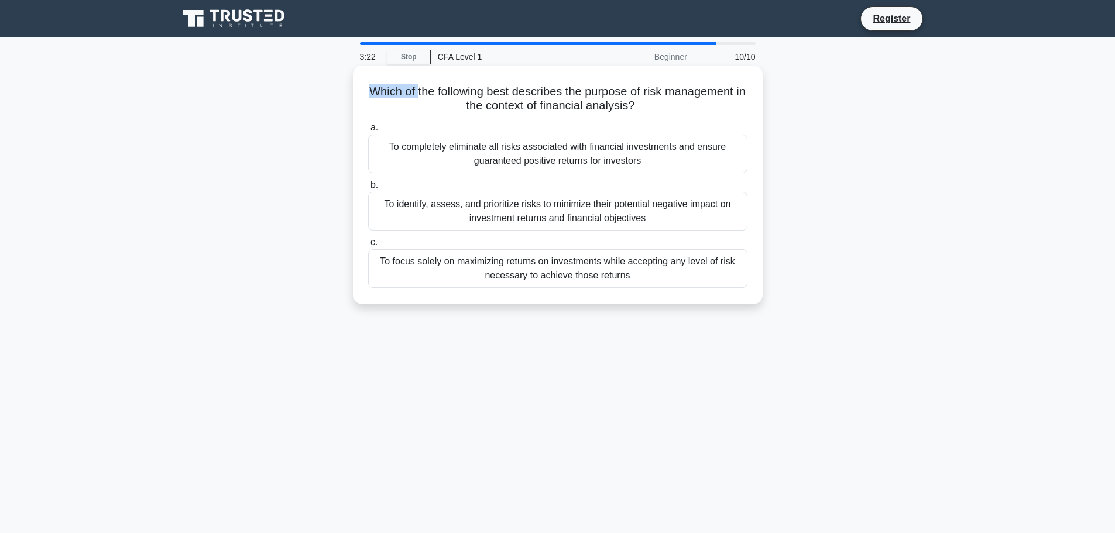
drag, startPoint x: 368, startPoint y: 92, endPoint x: 420, endPoint y: 85, distance: 52.0
click at [420, 85] on h5 "Which of the following best describes the purpose of risk management in the con…" at bounding box center [558, 98] width 382 height 29
click at [467, 84] on h5 "Which of the following best describes the purpose of risk management in the con…" at bounding box center [558, 98] width 382 height 29
drag, startPoint x: 685, startPoint y: 85, endPoint x: 709, endPoint y: 106, distance: 31.9
click at [709, 106] on h5 "Which of the following best describes the purpose of risk management in the con…" at bounding box center [558, 98] width 382 height 29
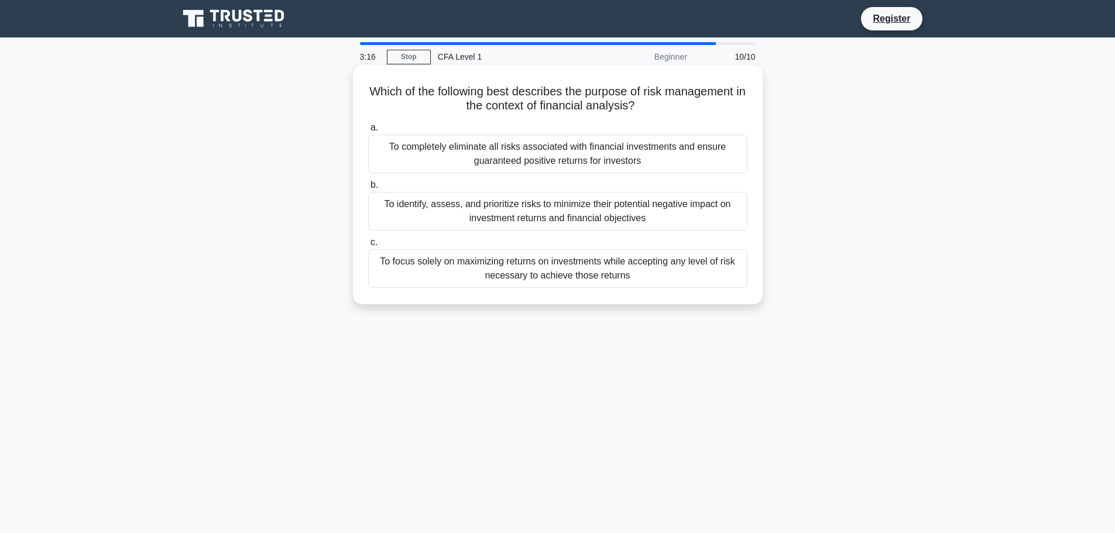
click at [492, 114] on h5 "Which of the following best describes the purpose of risk management in the con…" at bounding box center [558, 98] width 382 height 29
click at [722, 218] on div "To identify, assess, and prioritize risks to minimize their potential negative …" at bounding box center [557, 211] width 379 height 39
click at [368, 189] on input "b. To identify, assess, and prioritize risks to minimize their potential negati…" at bounding box center [368, 186] width 0 height 8
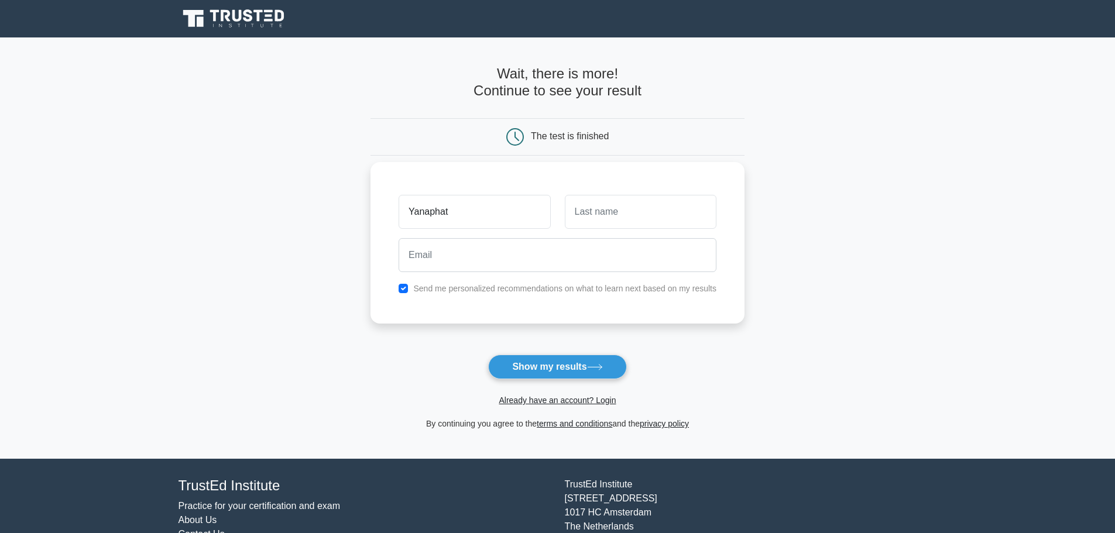
type input "ํYanaphat"
click at [669, 234] on div at bounding box center [558, 255] width 332 height 43
click at [665, 224] on input "text" at bounding box center [641, 212] width 152 height 34
type input "Wisutthirangsri"
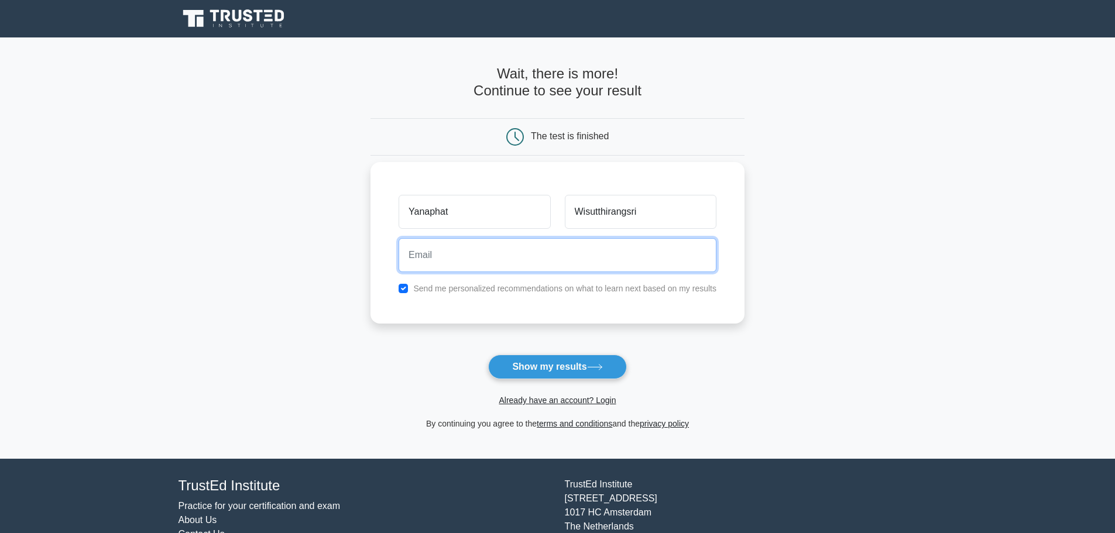
click at [594, 252] on input "email" at bounding box center [558, 255] width 318 height 34
type input "[EMAIL_ADDRESS][DOMAIN_NAME]"
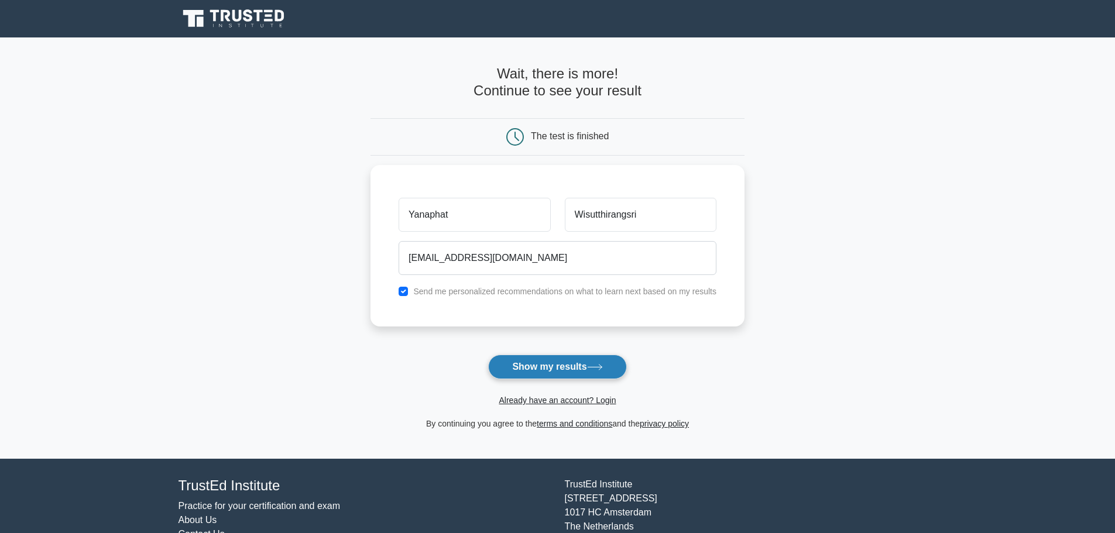
click at [595, 368] on icon at bounding box center [595, 367] width 16 height 6
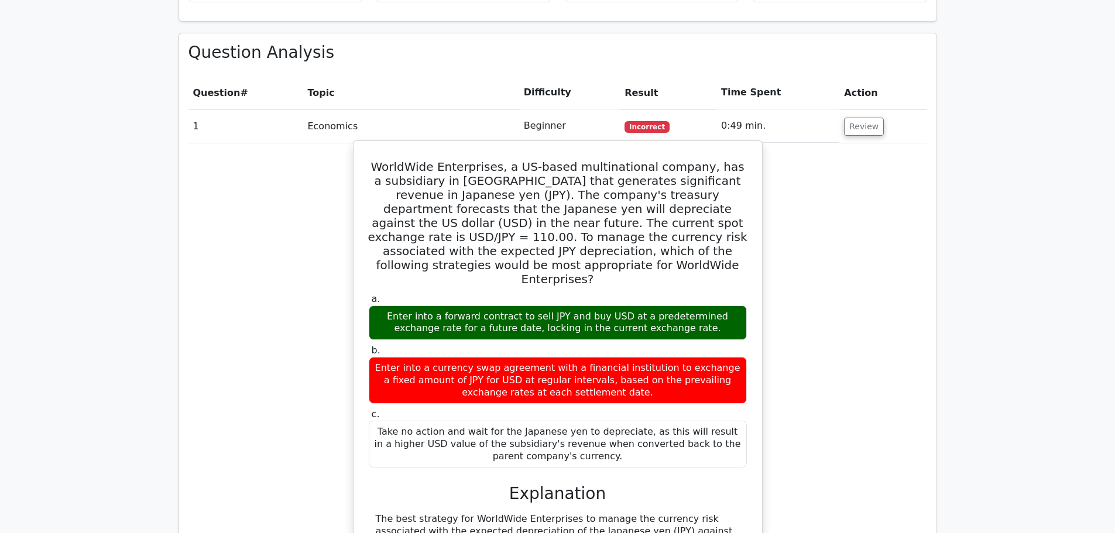
scroll to position [820, 0]
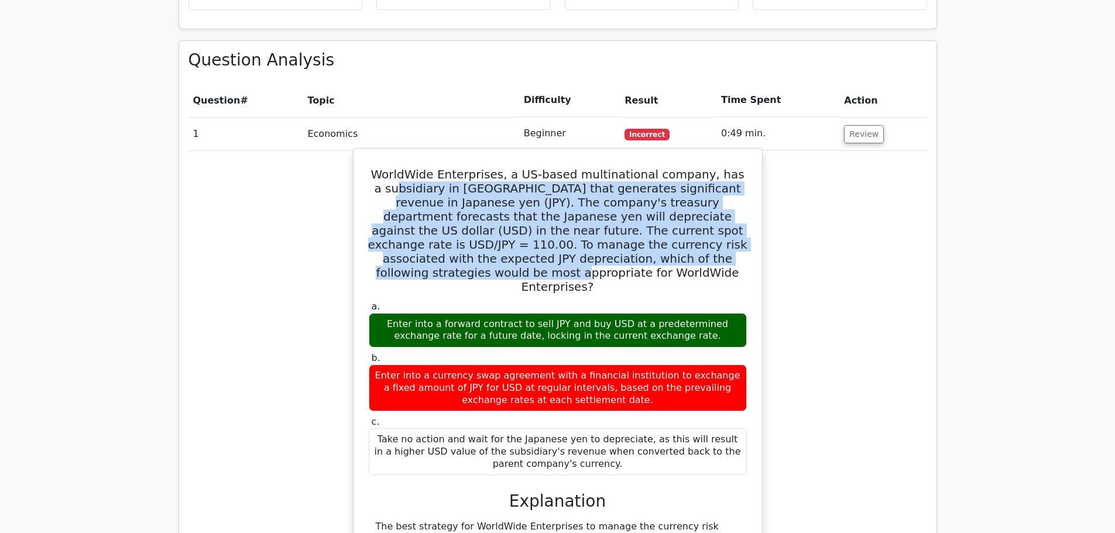
drag, startPoint x: 382, startPoint y: 129, endPoint x: 659, endPoint y: 198, distance: 285.5
click at [659, 198] on h5 "WorldWide Enterprises, a US-based multinational company, has a subsidiary in [G…" at bounding box center [558, 230] width 381 height 126
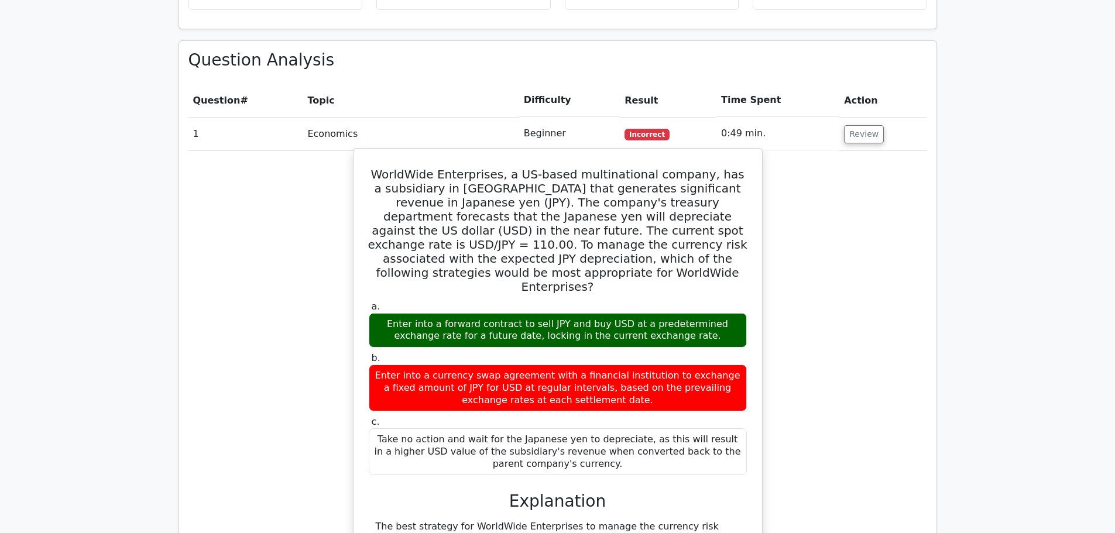
click at [658, 211] on h5 "WorldWide Enterprises, a US-based multinational company, has a subsidiary in [G…" at bounding box center [558, 230] width 381 height 126
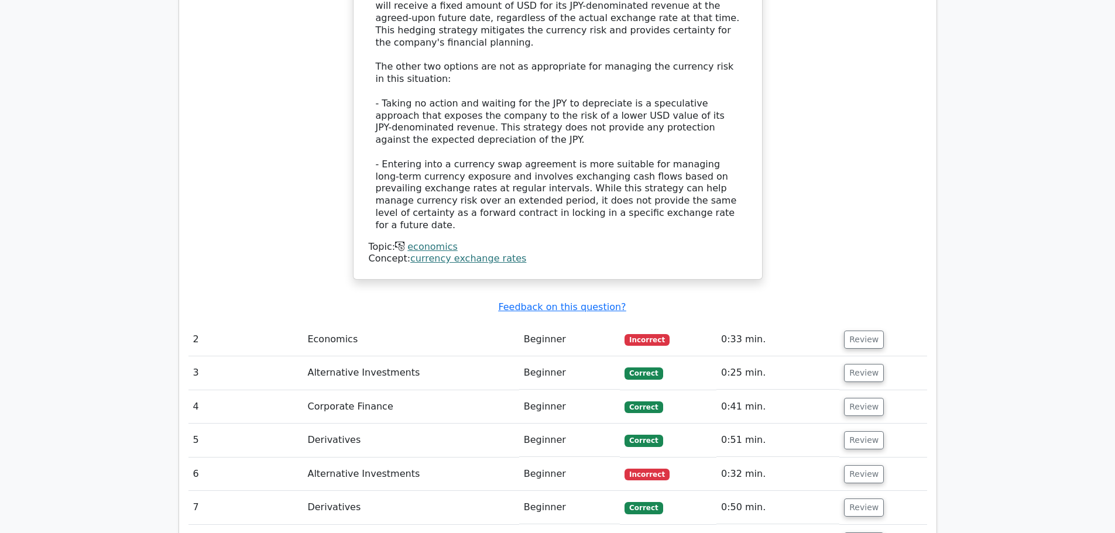
scroll to position [1522, 0]
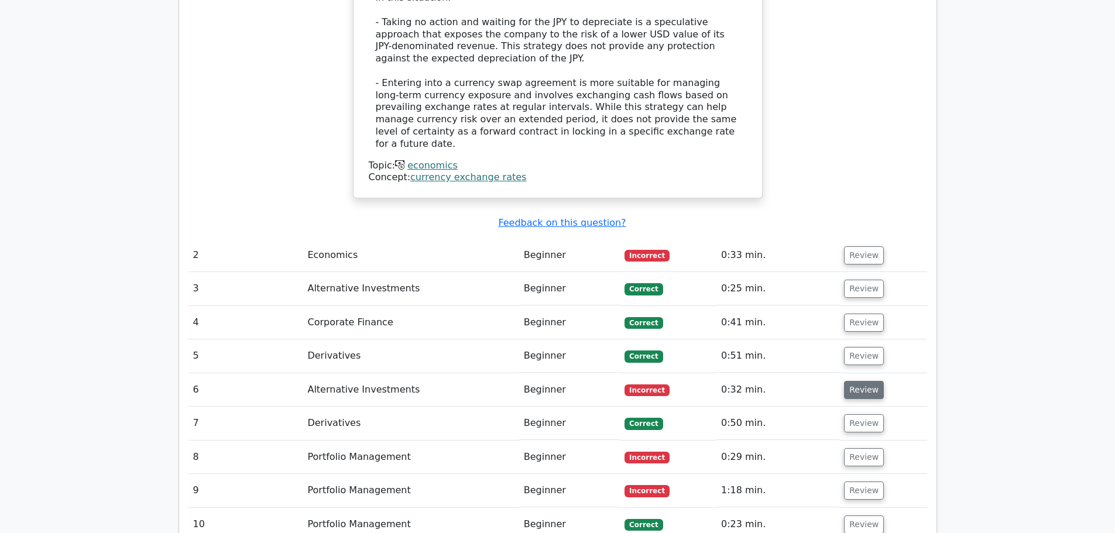
click at [849, 381] on button "Review" at bounding box center [864, 390] width 40 height 18
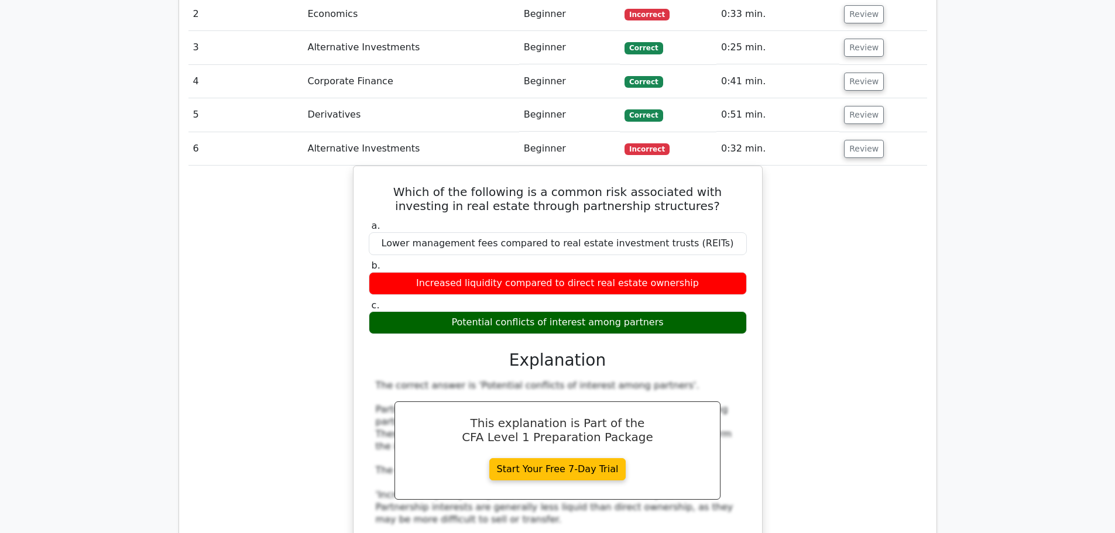
scroll to position [1757, 0]
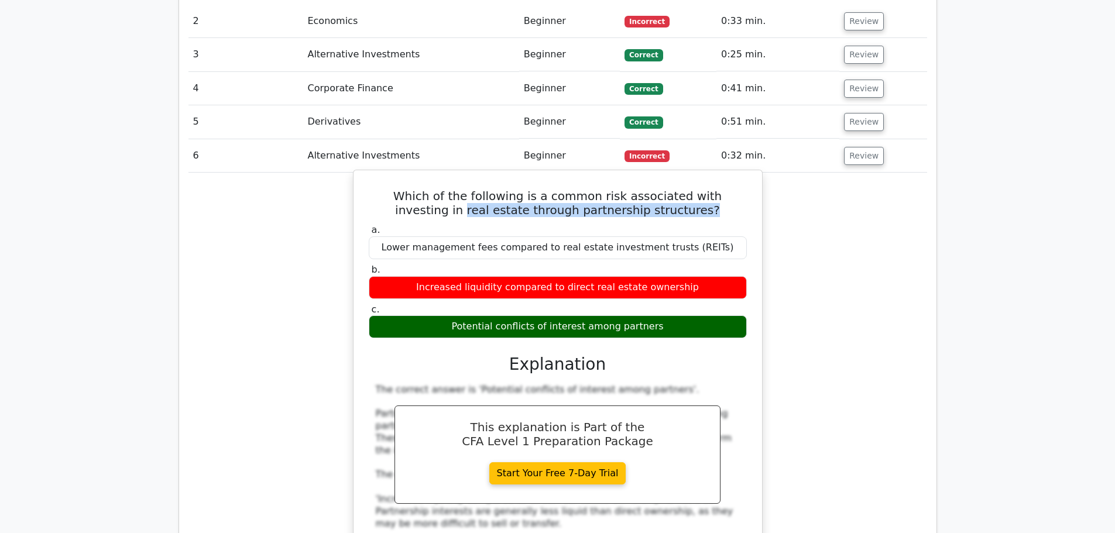
drag, startPoint x: 440, startPoint y: 98, endPoint x: 703, endPoint y: 101, distance: 263.5
click at [703, 189] on h5 "Which of the following is a common risk associated with investing in real estat…" at bounding box center [558, 203] width 381 height 28
click at [726, 189] on h5 "Which of the following is a common risk associated with investing in real estat…" at bounding box center [558, 203] width 381 height 28
drag, startPoint x: 466, startPoint y: 219, endPoint x: 668, endPoint y: 220, distance: 202.0
click at [666, 316] on div "Potential conflicts of interest among partners" at bounding box center [558, 327] width 378 height 23
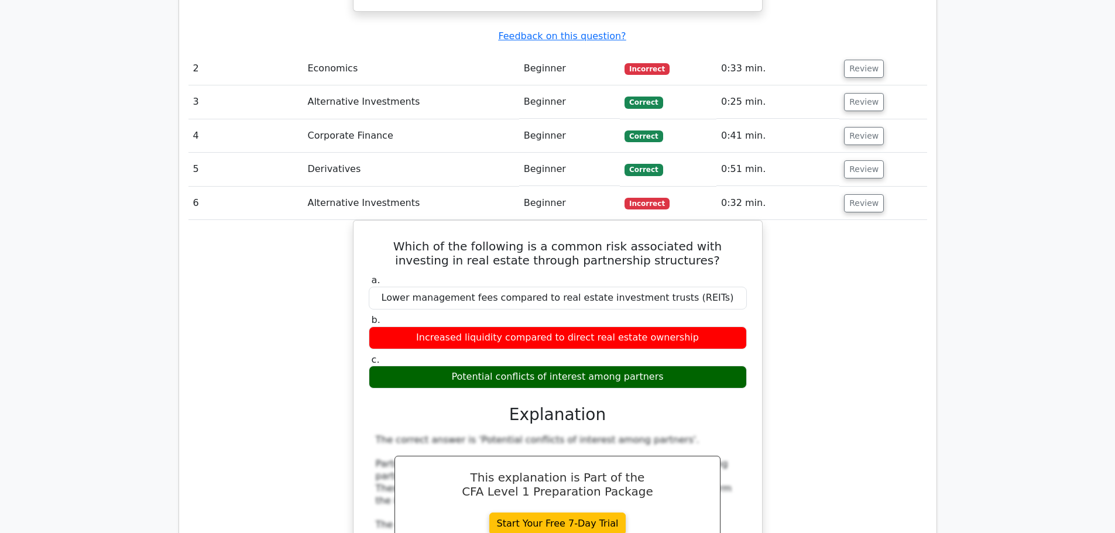
scroll to position [1581, 0]
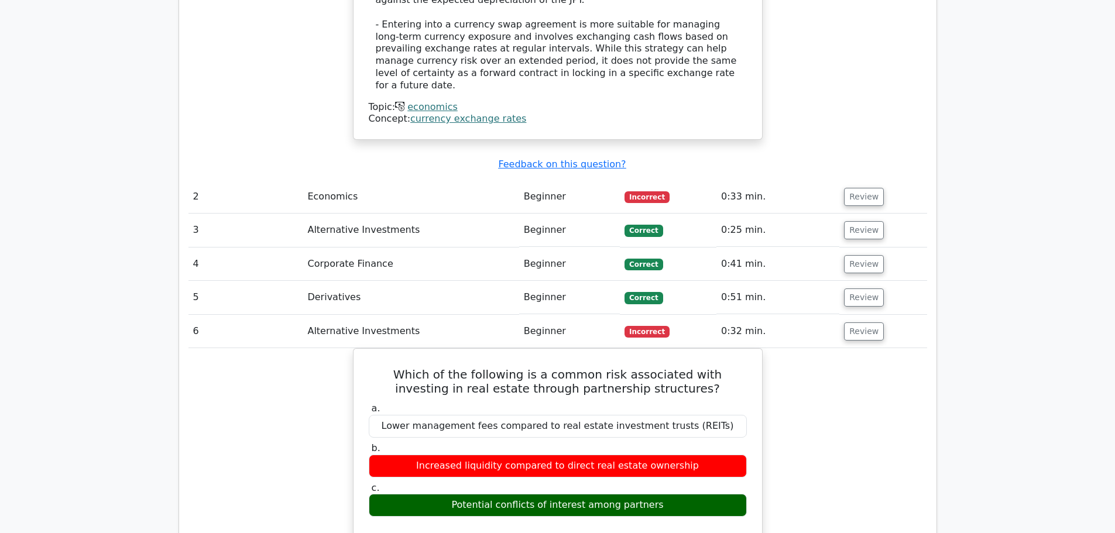
click at [830, 315] on td "0:32 min." at bounding box center [778, 331] width 123 height 33
drag, startPoint x: 857, startPoint y: 268, endPoint x: 849, endPoint y: 261, distance: 10.4
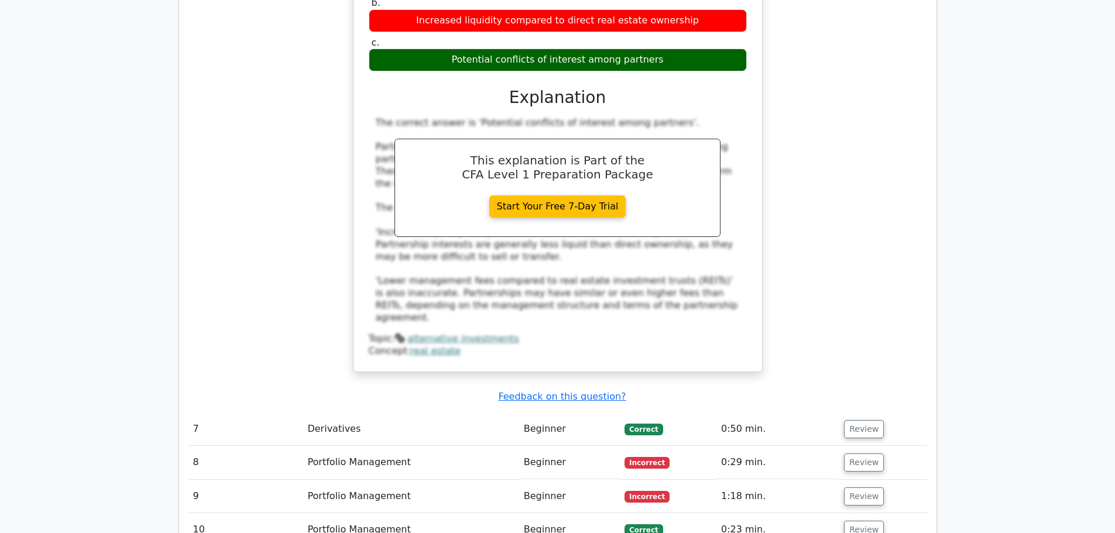
scroll to position [2167, 0]
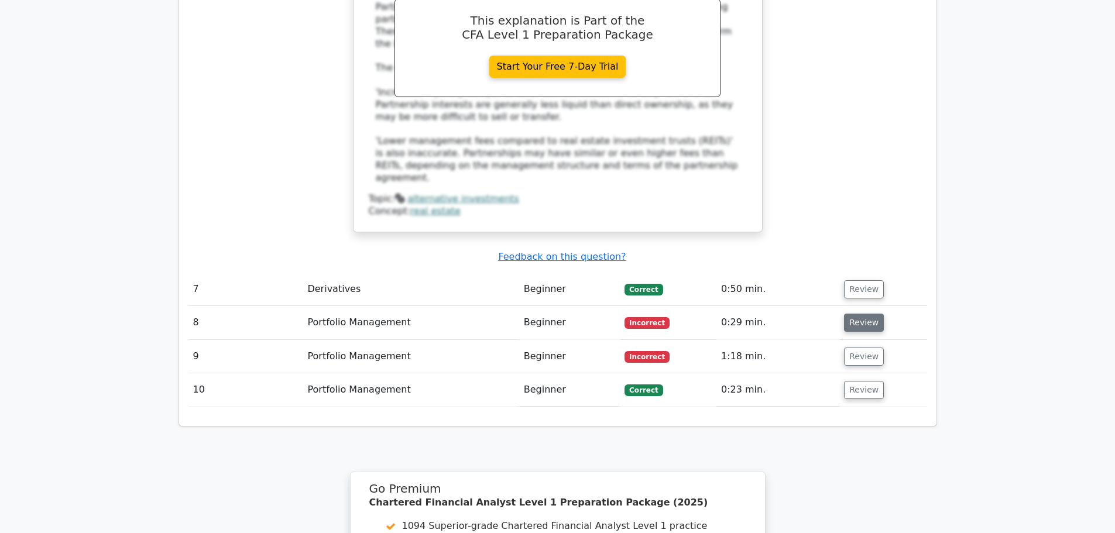
click at [859, 314] on button "Review" at bounding box center [864, 323] width 40 height 18
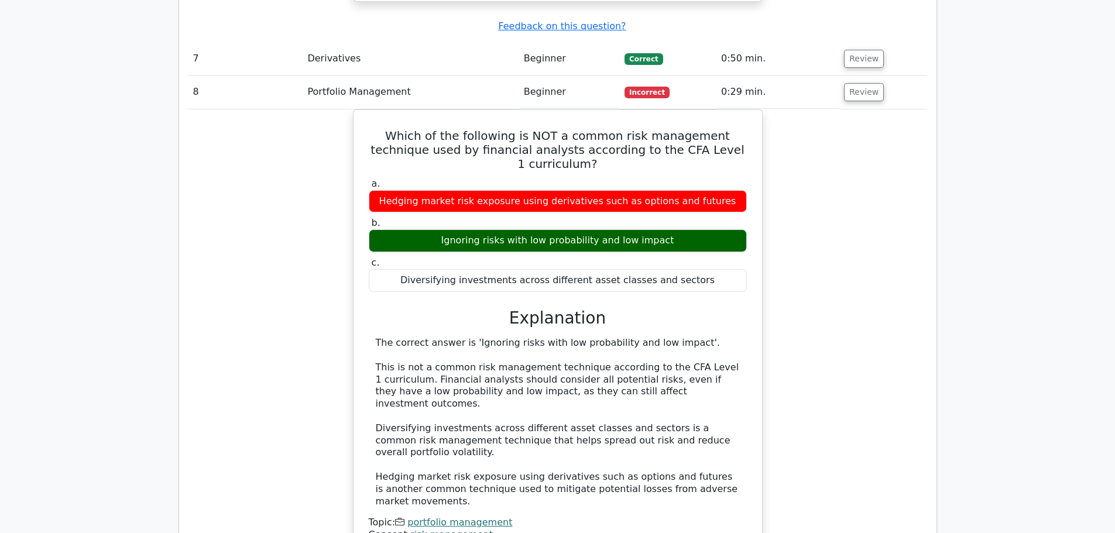
scroll to position [2459, 0]
